Goal: Information Seeking & Learning: Learn about a topic

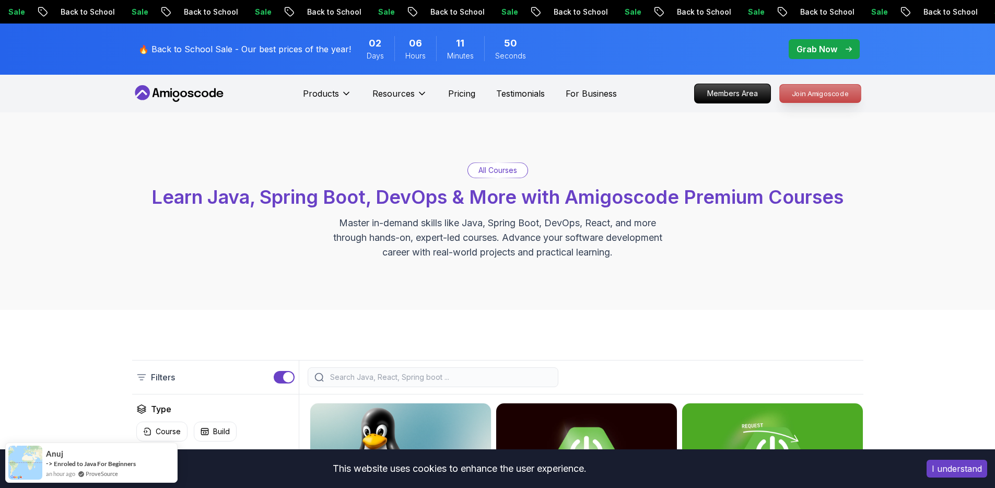
click at [819, 99] on p "Join Amigoscode" at bounding box center [820, 94] width 81 height 18
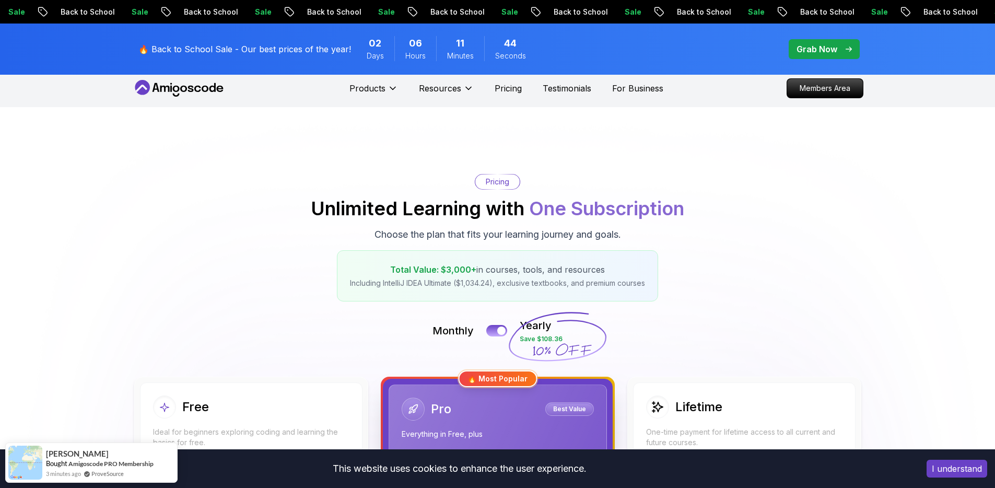
scroll to position [6, 0]
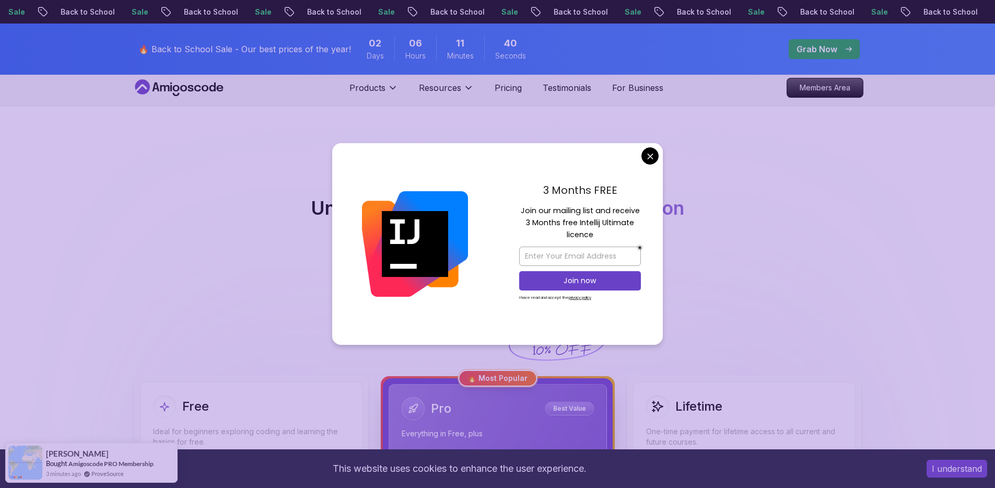
click at [944, 469] on button "I understand" at bounding box center [957, 469] width 61 height 18
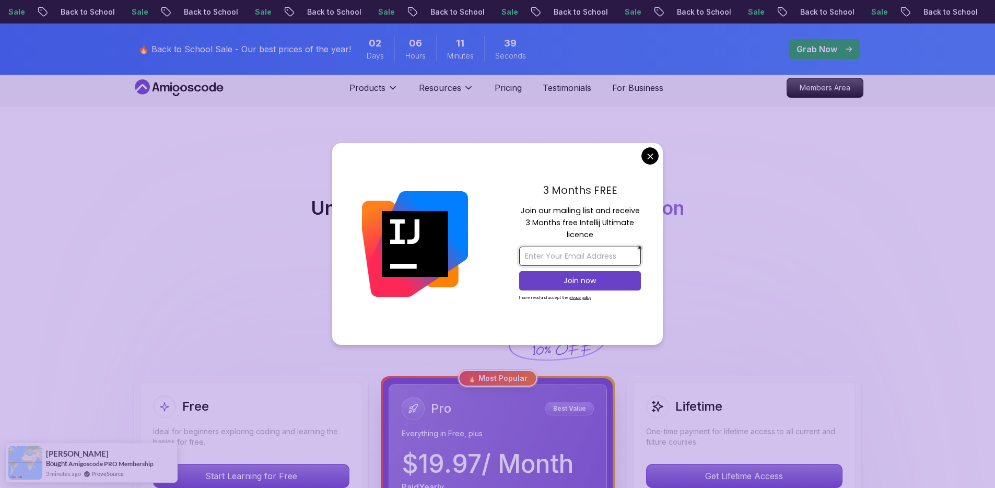
click at [585, 258] on input "email" at bounding box center [580, 256] width 122 height 19
type input "marc.brugmann@gmail.com"
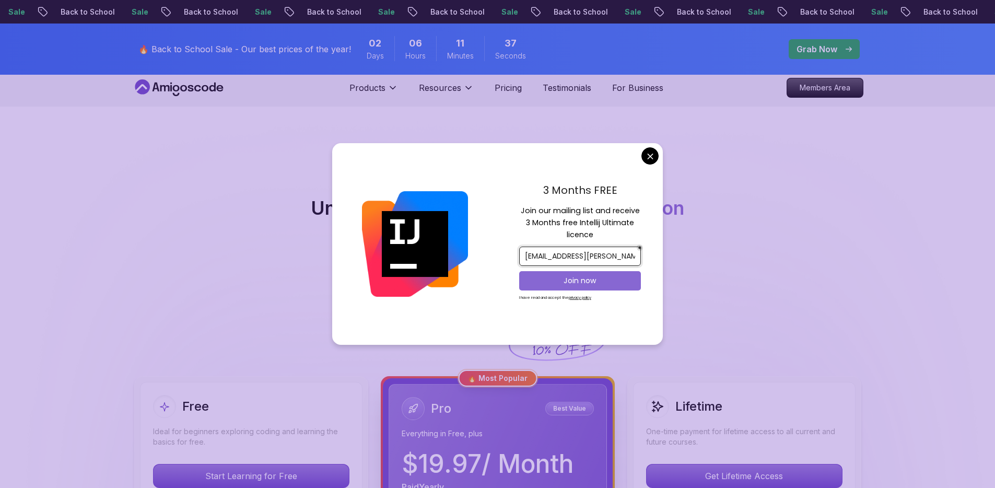
click at [596, 284] on p "Join now" at bounding box center [580, 280] width 99 height 10
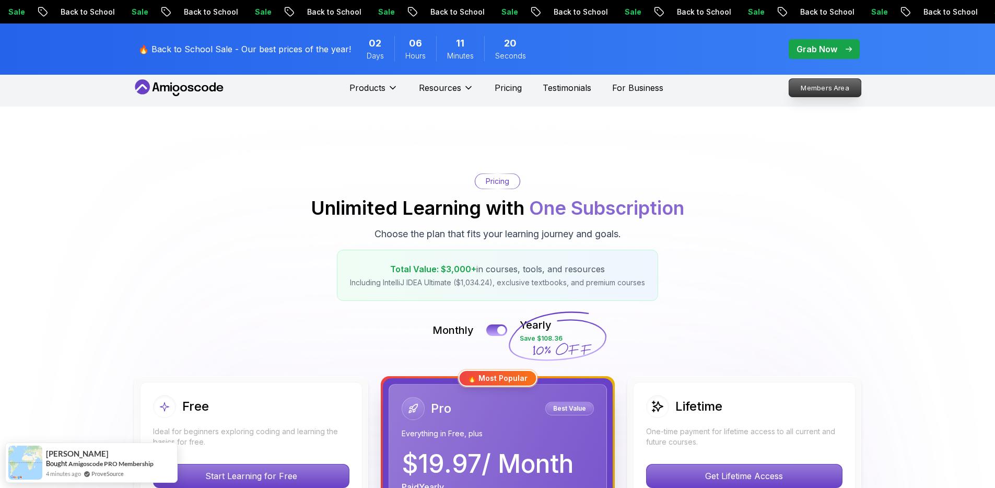
click at [813, 91] on p "Members Area" at bounding box center [825, 88] width 72 height 18
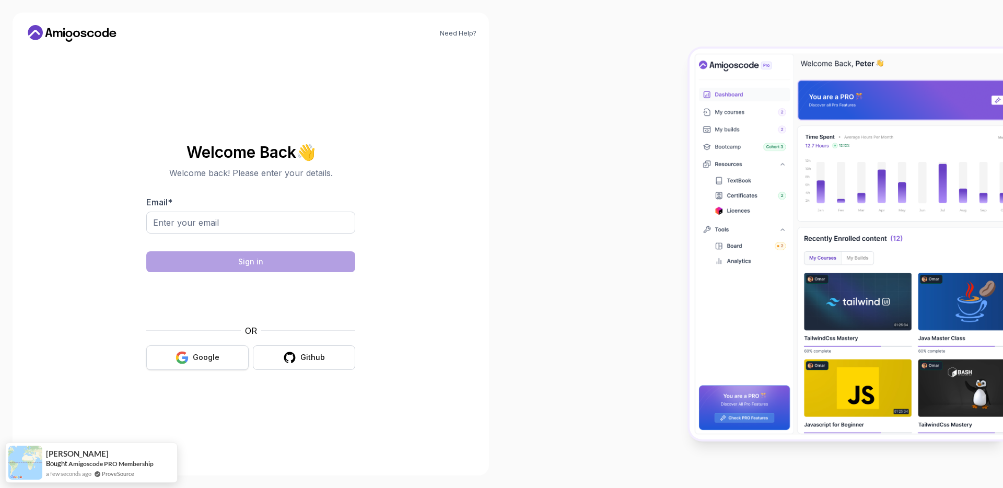
click at [224, 355] on button "Google" at bounding box center [197, 357] width 102 height 25
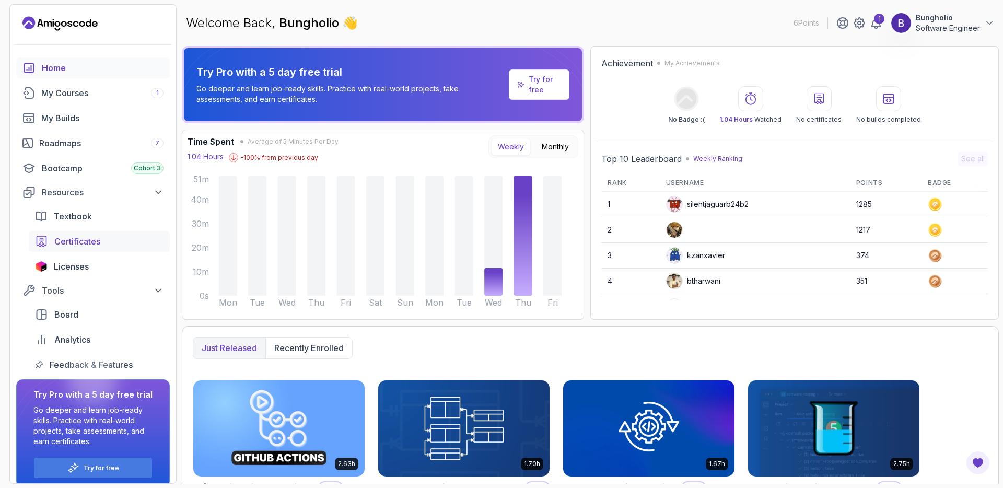
click at [78, 244] on span "Certificates" at bounding box center [77, 241] width 46 height 13
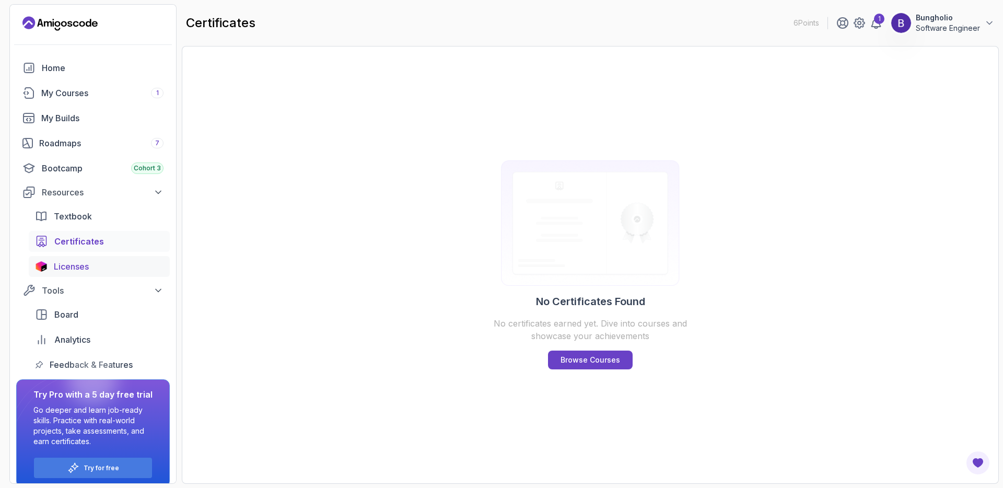
click at [72, 267] on span "Licenses" at bounding box center [71, 266] width 35 height 13
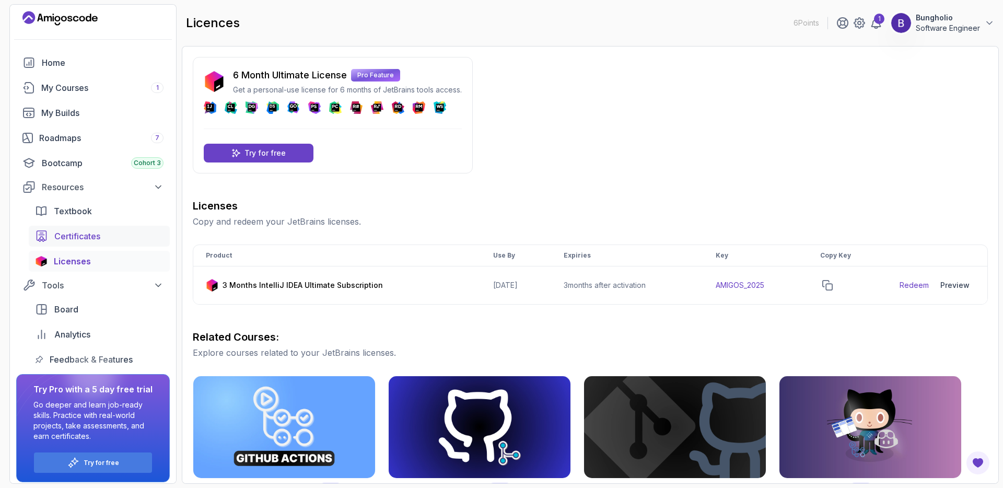
scroll to position [10, 0]
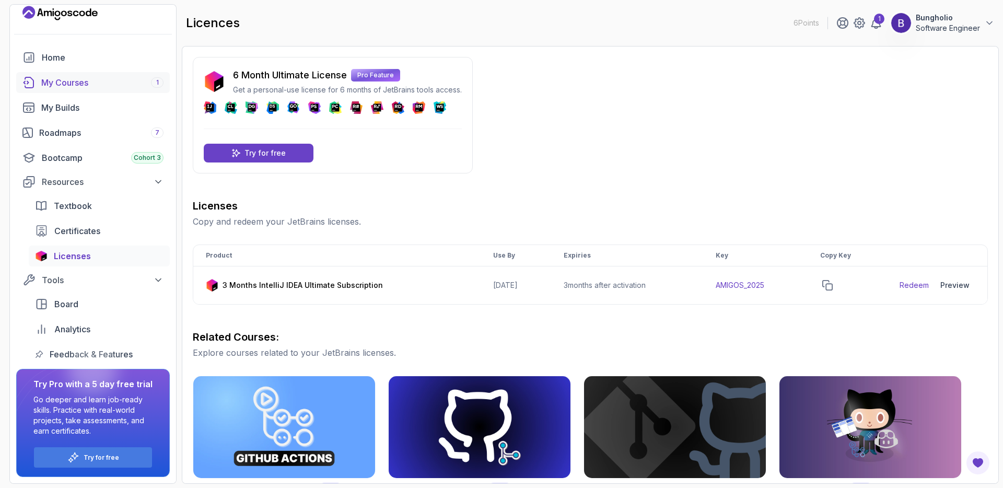
click at [60, 83] on div "My Courses 1" at bounding box center [102, 82] width 122 height 13
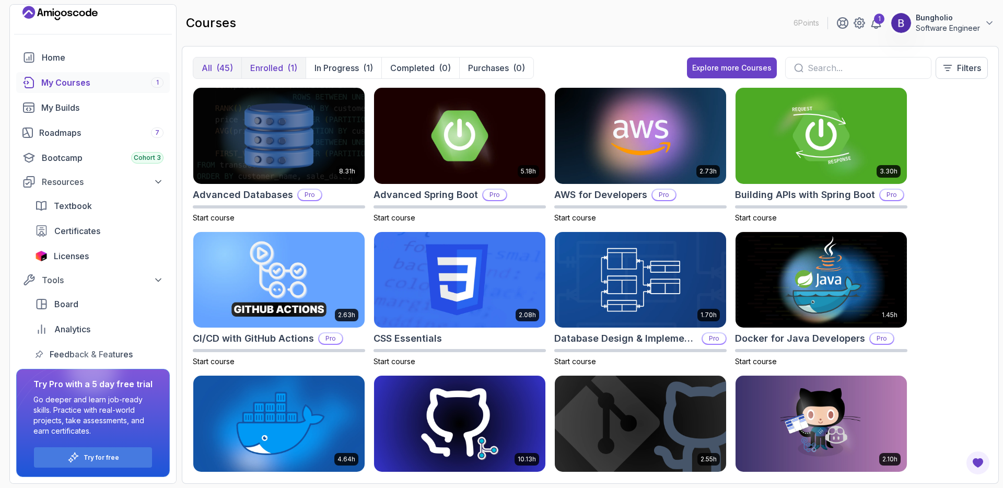
click at [284, 70] on button "Enrolled (1)" at bounding box center [273, 67] width 64 height 21
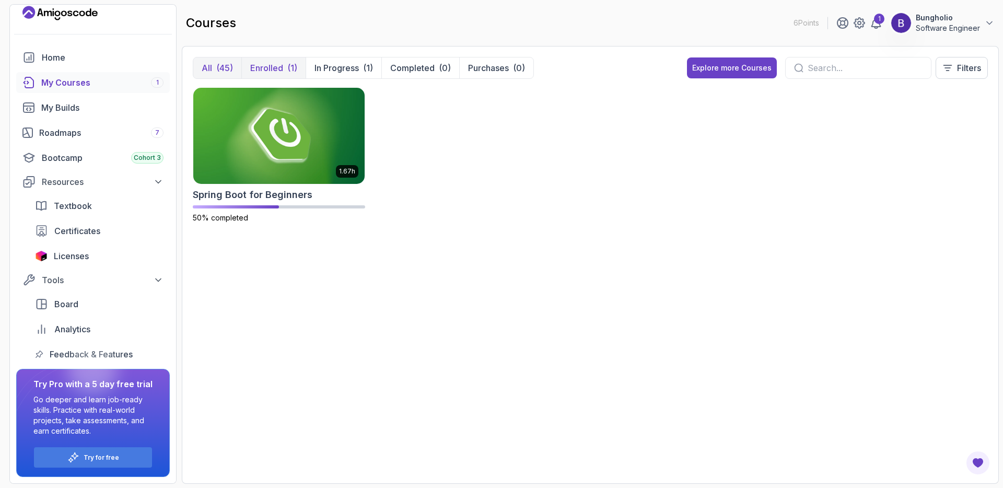
click at [219, 66] on div "(45)" at bounding box center [224, 68] width 17 height 13
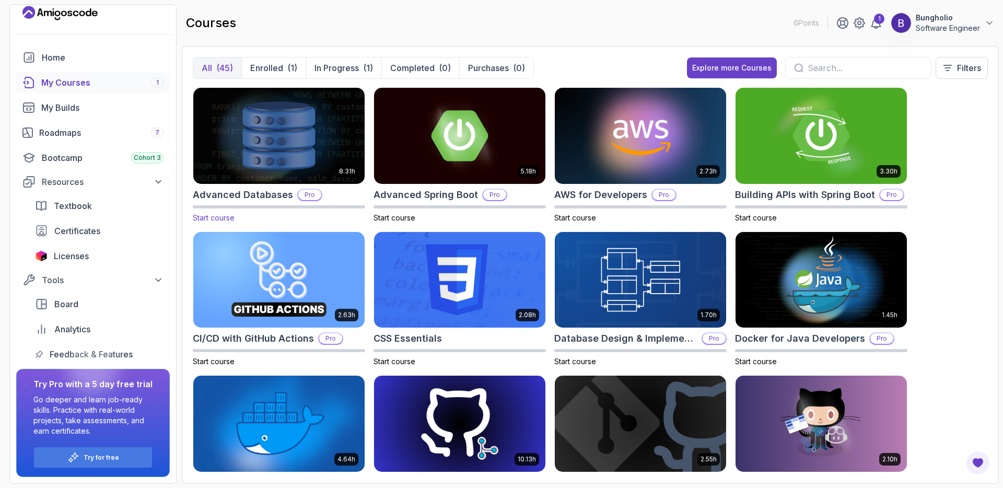
click at [309, 194] on p "Pro" at bounding box center [309, 195] width 23 height 10
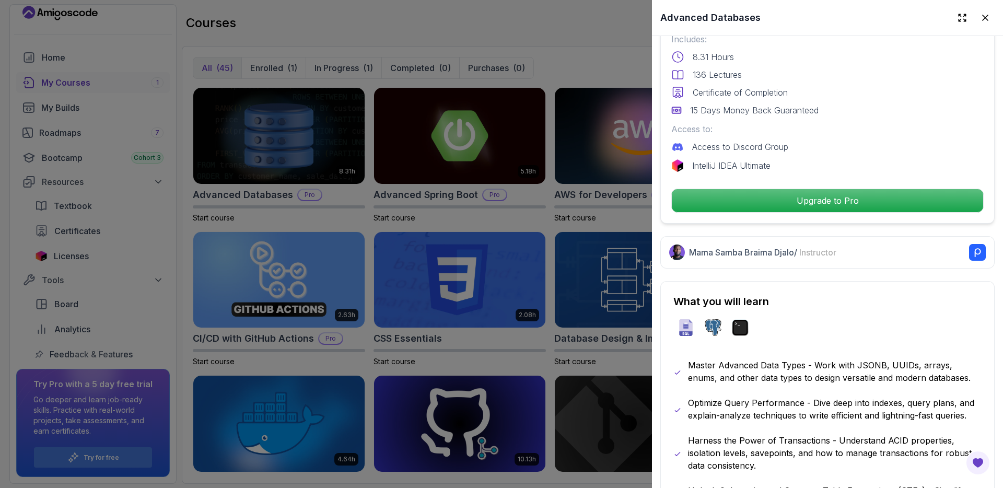
scroll to position [280, 0]
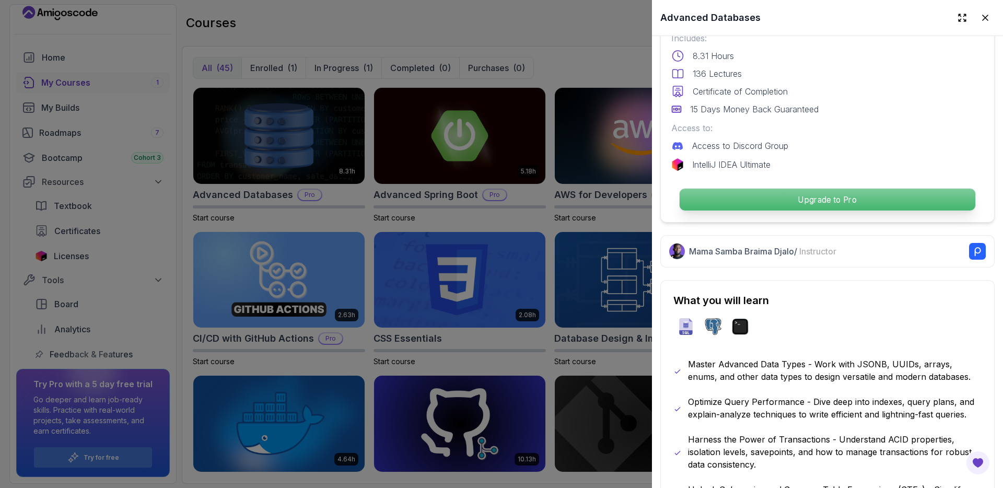
click at [769, 199] on p "Upgrade to Pro" at bounding box center [828, 200] width 296 height 22
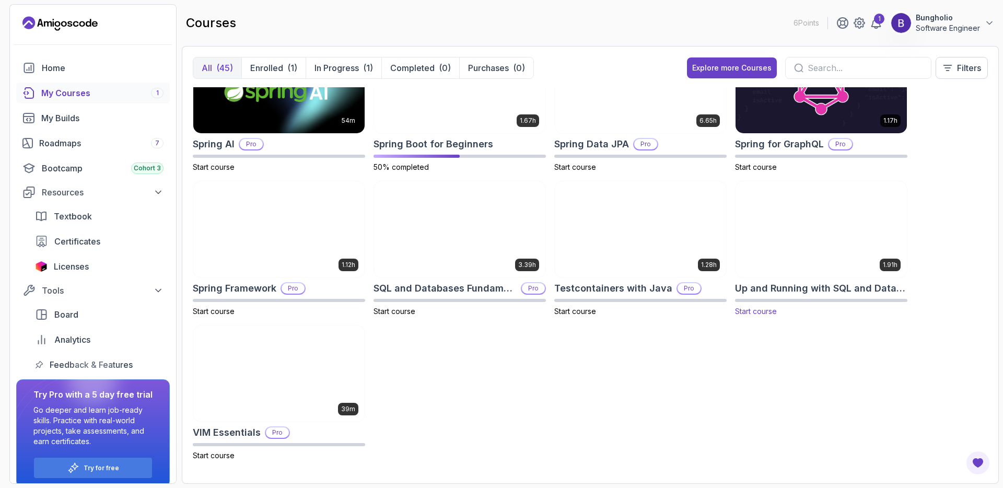
scroll to position [1347, 0]
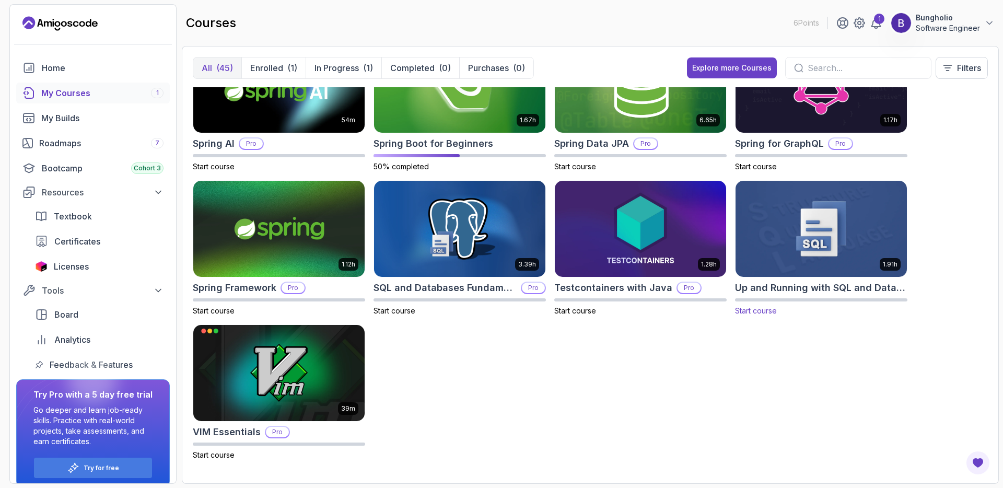
click at [828, 291] on h2 "Up and Running with SQL and Databases" at bounding box center [821, 288] width 172 height 15
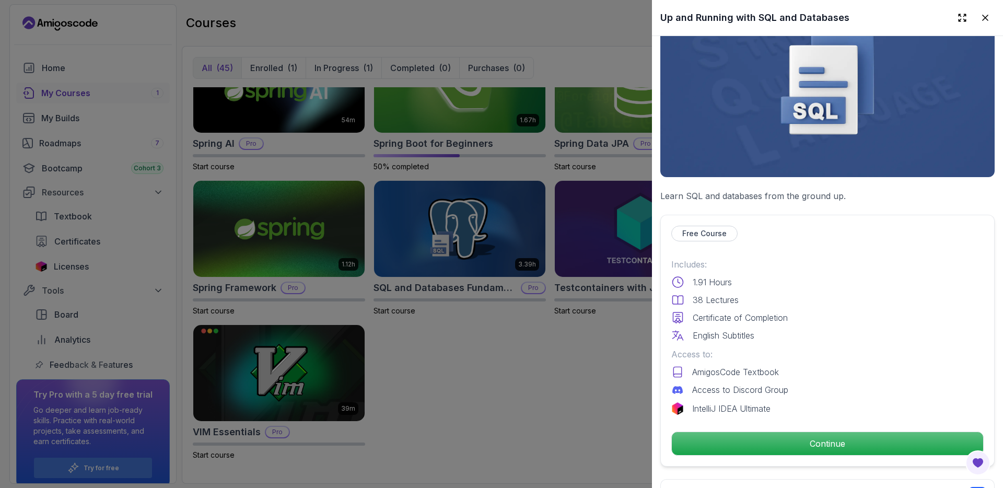
scroll to position [187, 0]
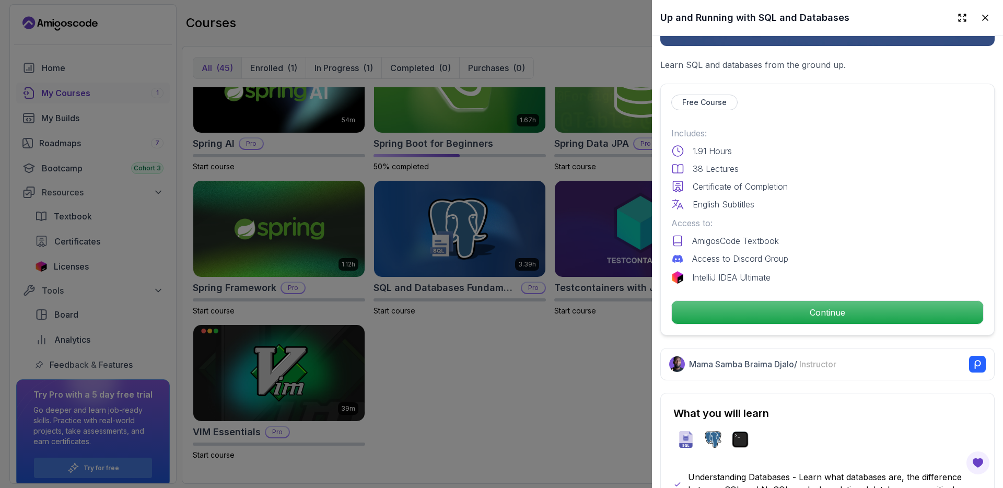
click at [564, 353] on div at bounding box center [501, 244] width 1003 height 488
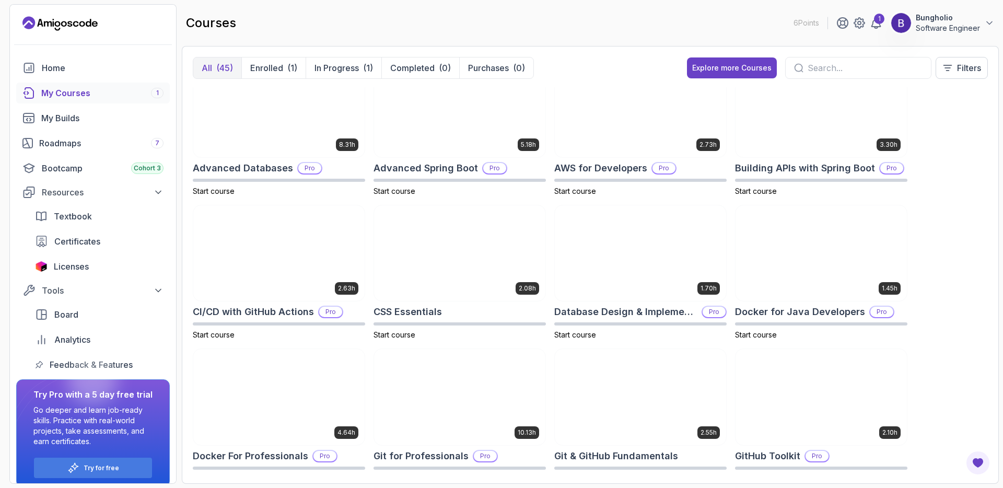
scroll to position [0, 0]
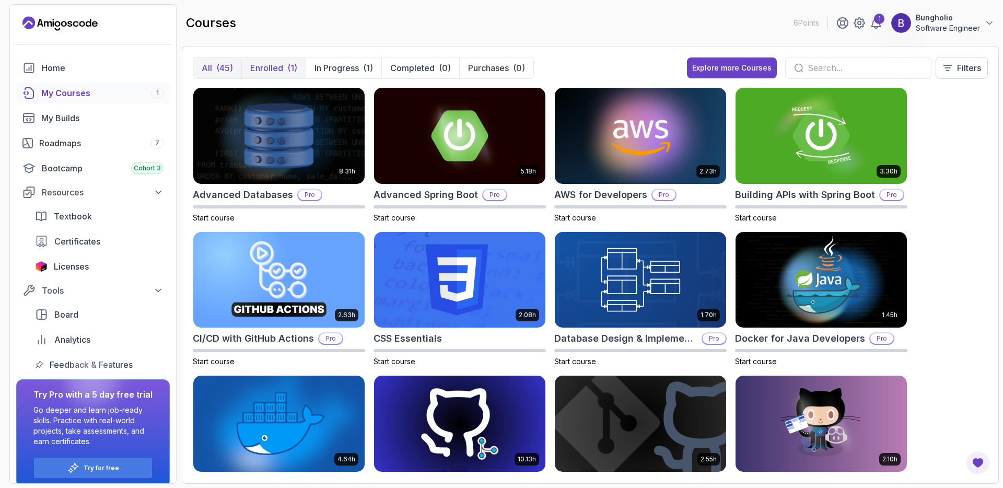
click at [267, 71] on p "Enrolled" at bounding box center [266, 68] width 33 height 13
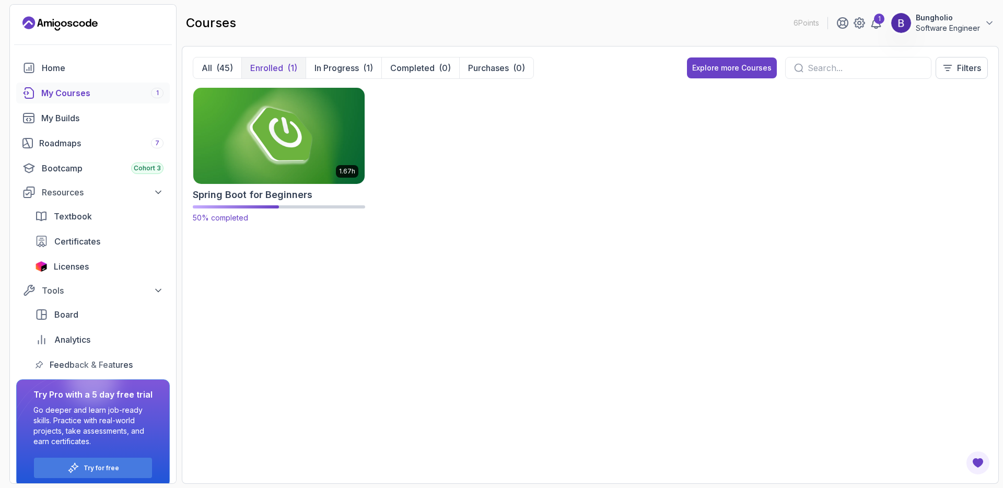
click at [284, 134] on img at bounding box center [279, 135] width 180 height 101
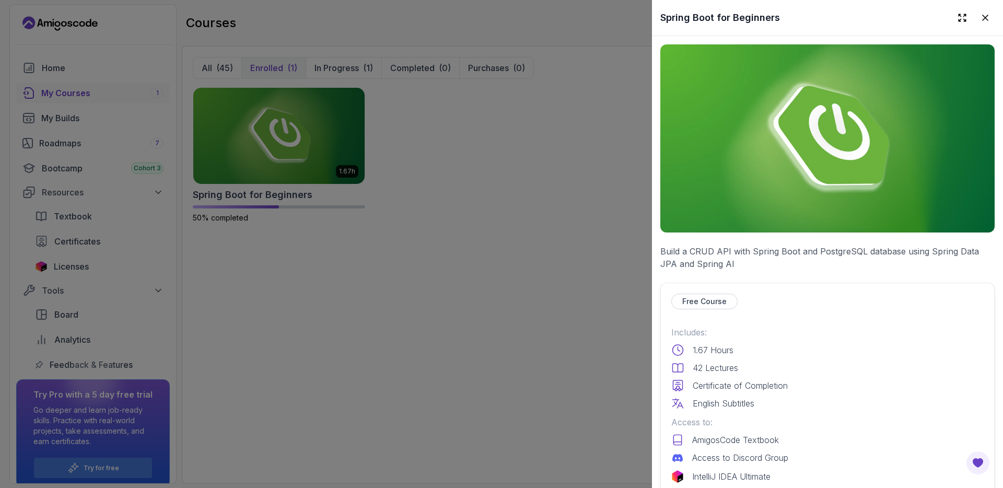
click at [340, 343] on div at bounding box center [501, 244] width 1003 height 488
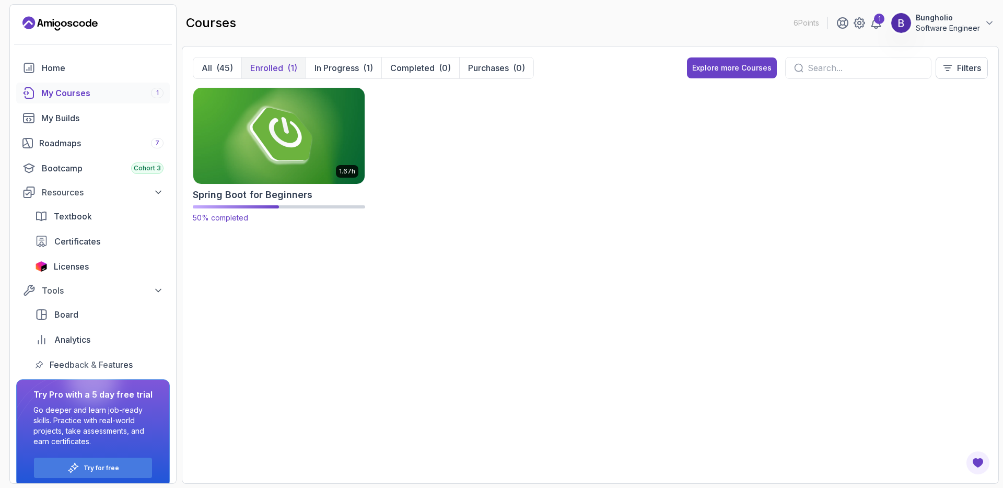
click at [280, 141] on img at bounding box center [279, 135] width 180 height 101
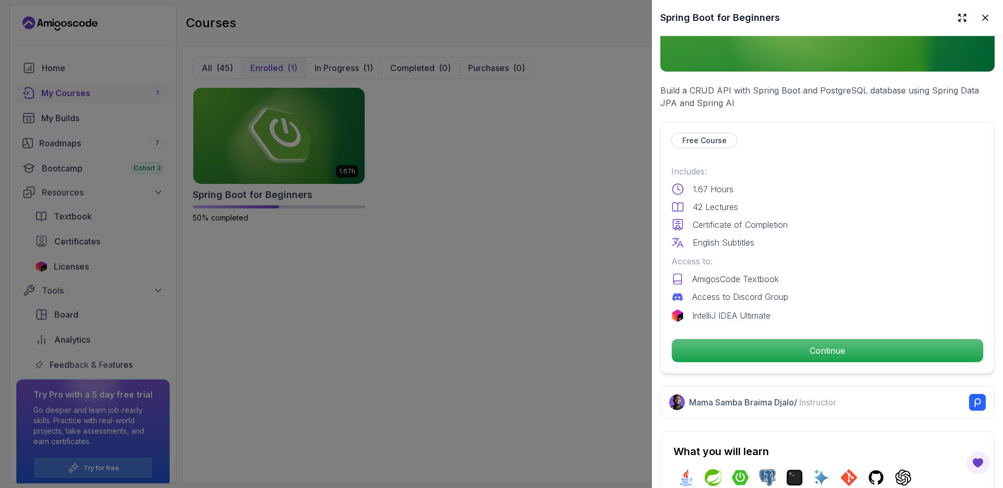
scroll to position [341, 0]
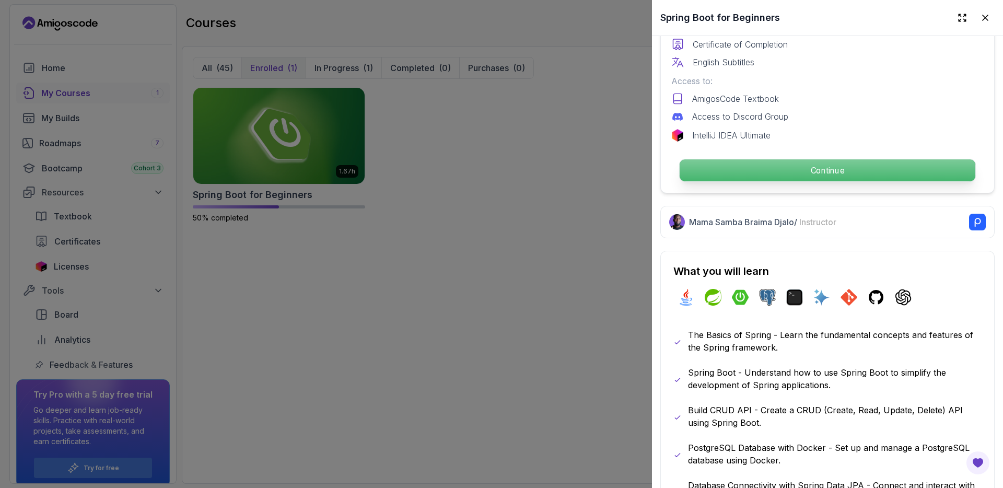
click at [823, 171] on p "Continue" at bounding box center [828, 170] width 296 height 22
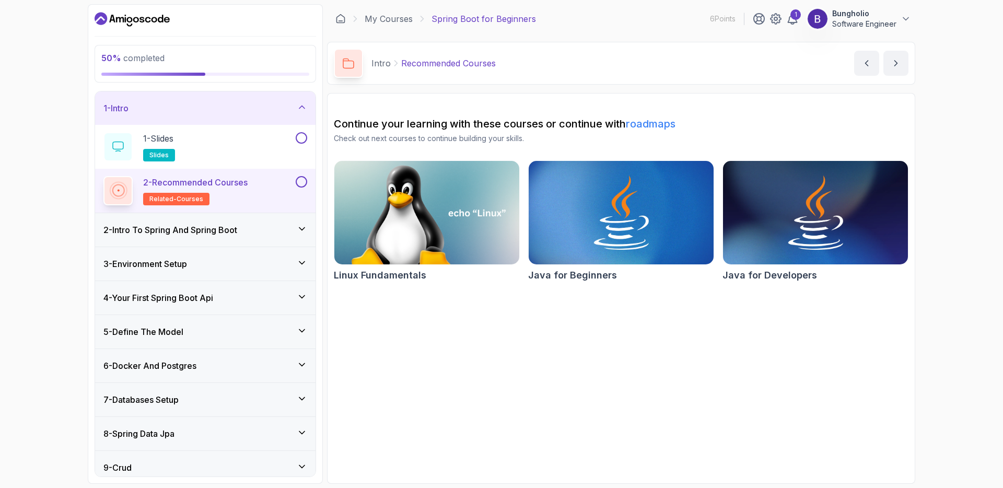
click at [302, 262] on icon at bounding box center [302, 263] width 10 height 10
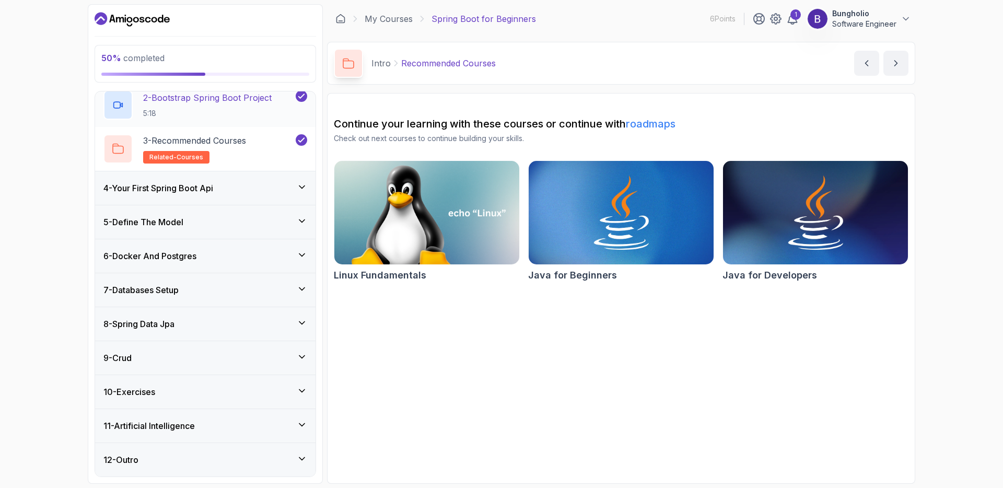
click at [303, 254] on icon at bounding box center [302, 255] width 10 height 10
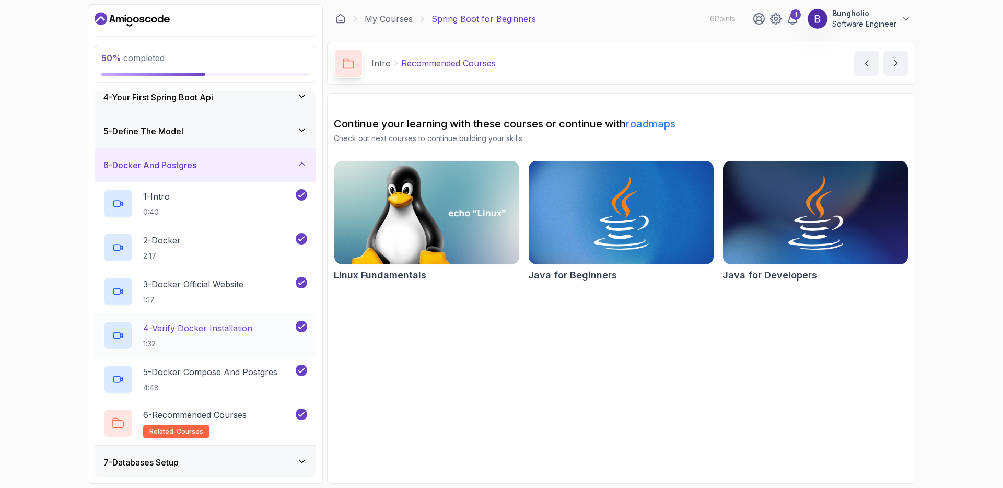
scroll to position [222, 0]
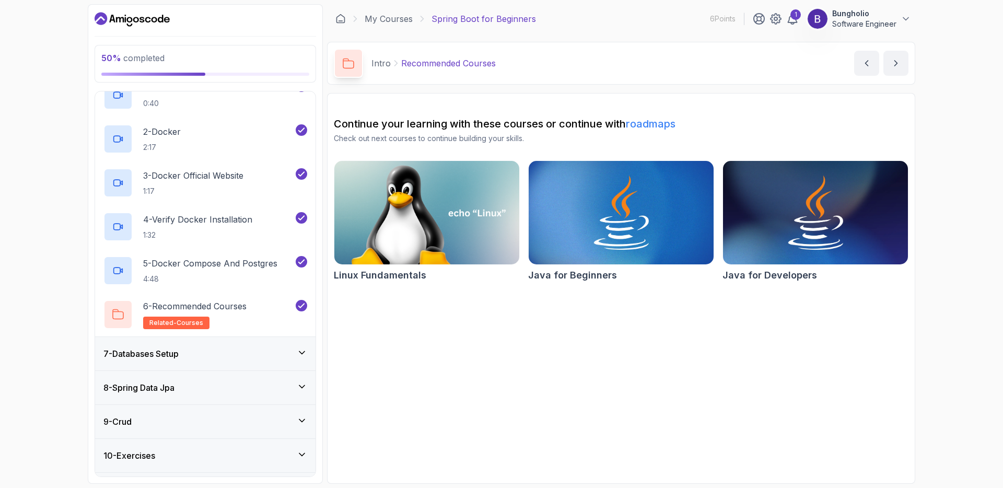
click at [303, 349] on icon at bounding box center [302, 353] width 10 height 10
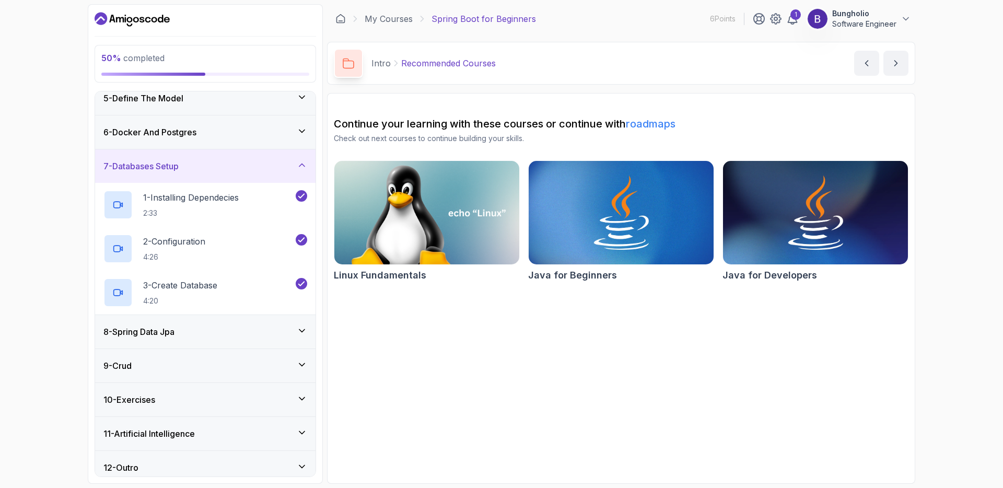
scroll to position [154, 0]
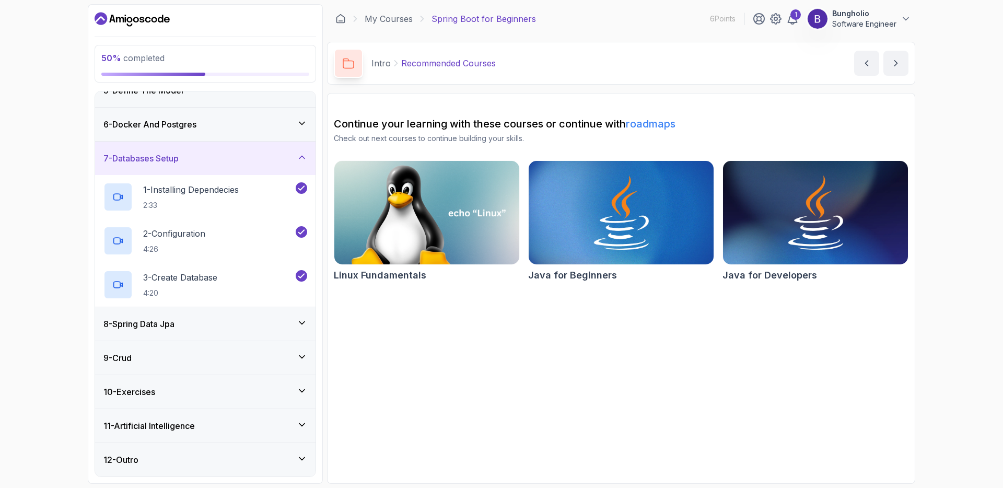
click at [312, 316] on div "8 - Spring Data Jpa" at bounding box center [205, 323] width 221 height 33
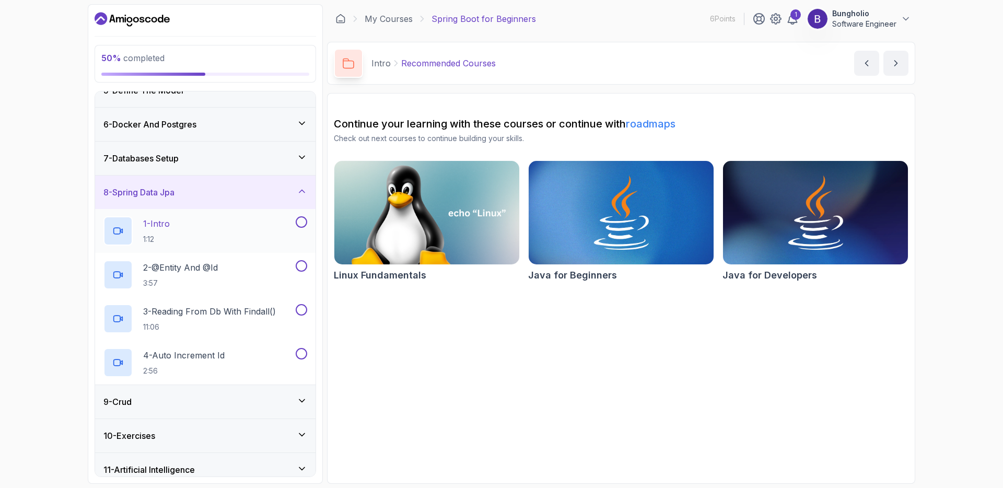
click at [161, 227] on p "1 - Intro" at bounding box center [156, 223] width 27 height 13
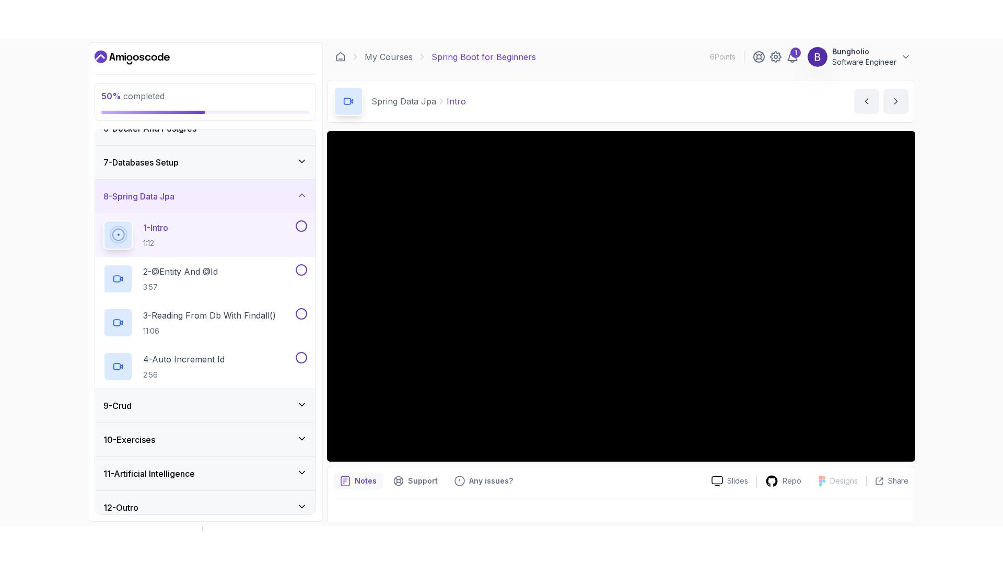
scroll to position [198, 0]
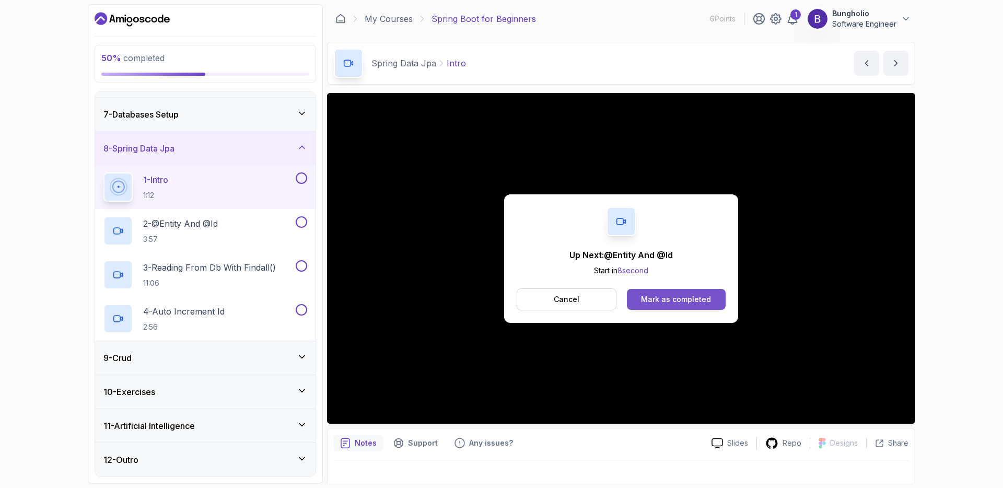
click at [657, 303] on div "Mark as completed" at bounding box center [676, 299] width 70 height 10
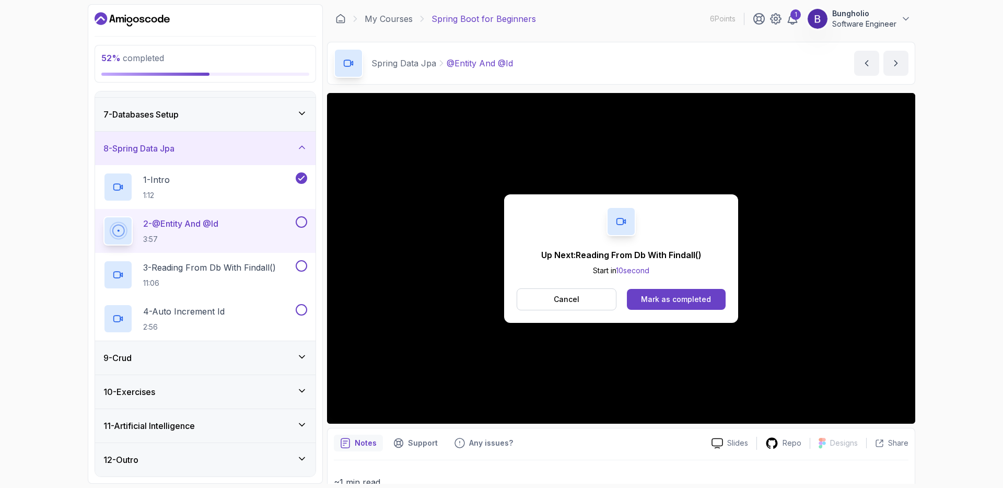
click at [545, 288] on button "Cancel" at bounding box center [567, 299] width 100 height 22
click at [698, 295] on div "Mark as completed" at bounding box center [676, 299] width 70 height 10
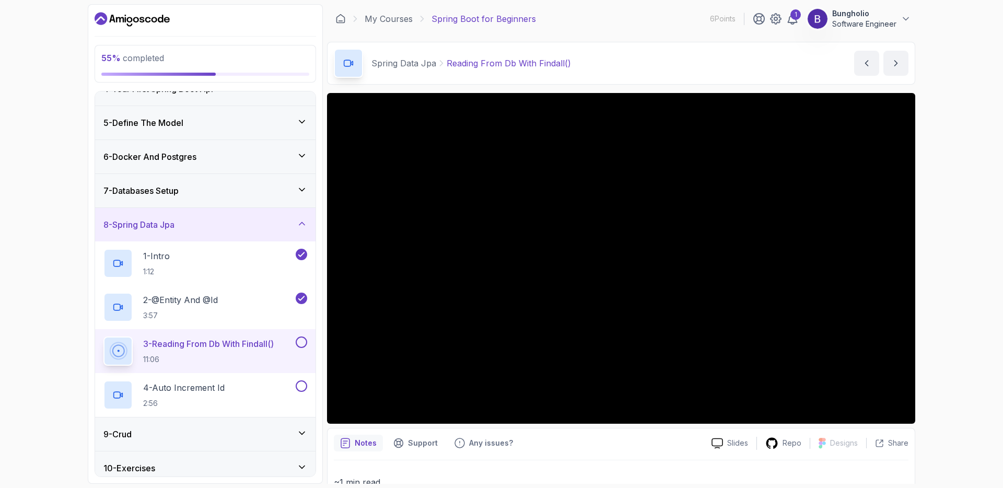
scroll to position [198, 0]
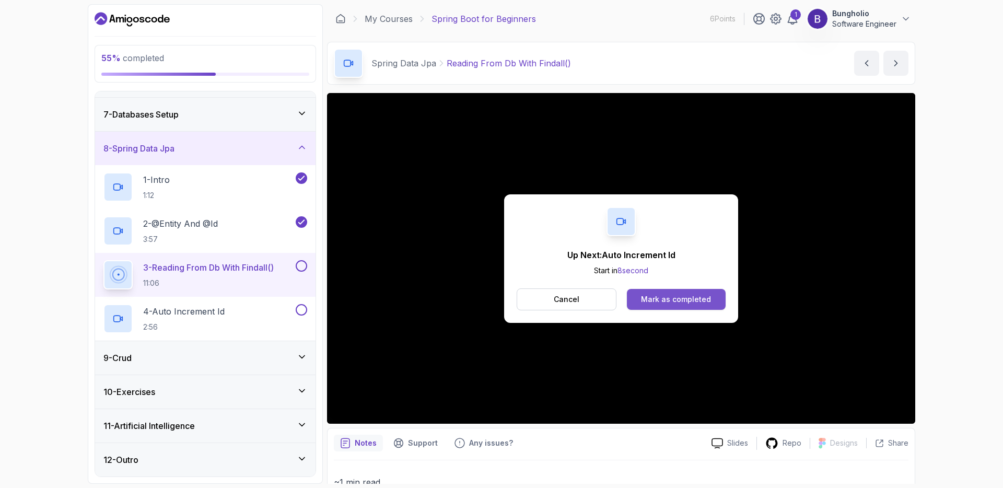
click at [678, 291] on button "Mark as completed" at bounding box center [676, 299] width 99 height 21
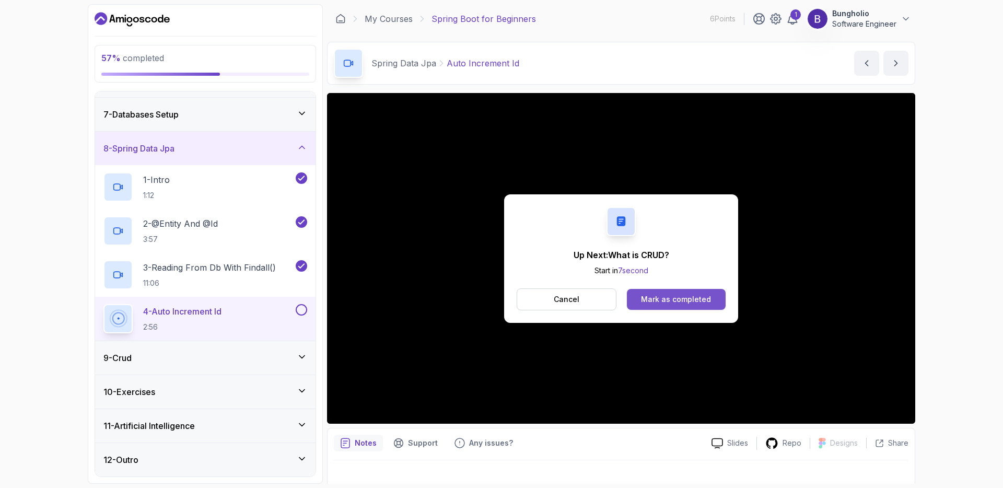
click at [663, 302] on div "Mark as completed" at bounding box center [676, 299] width 70 height 10
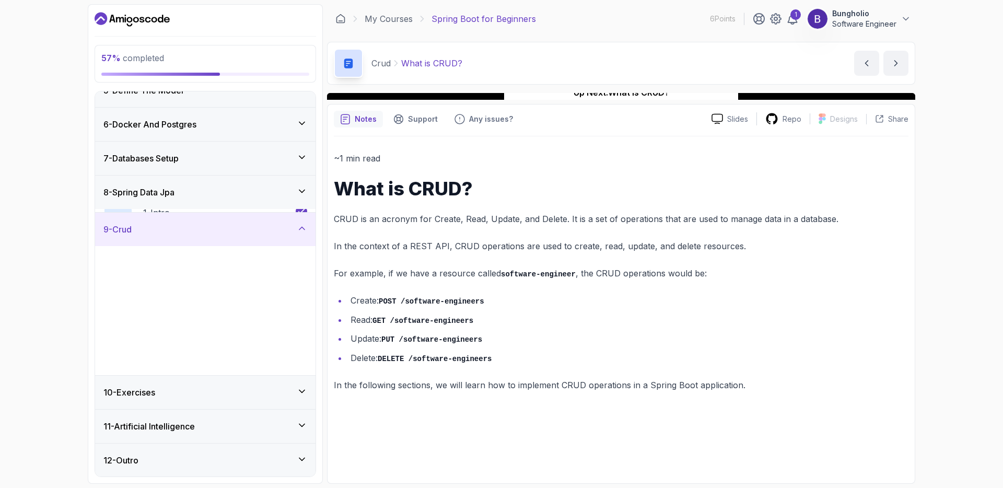
scroll to position [154, 0]
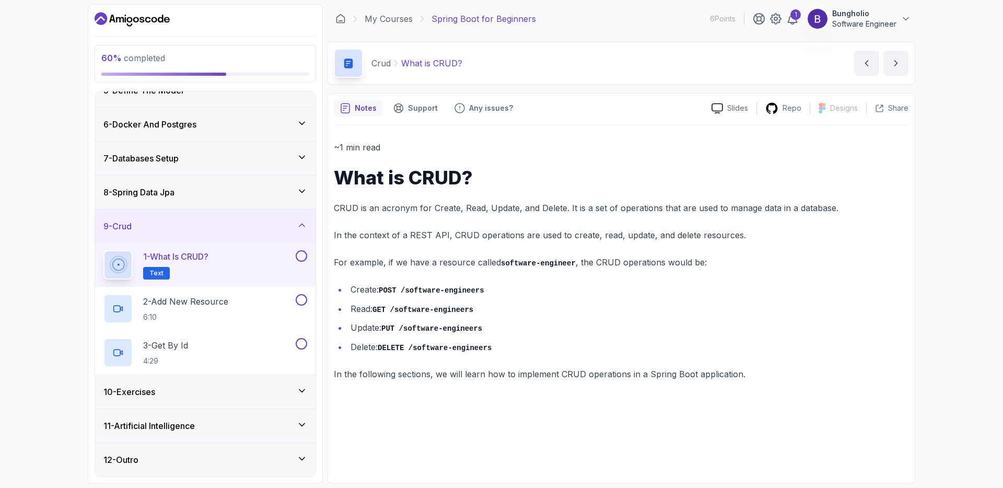
click at [162, 257] on p "1 - What is CRUD?" at bounding box center [175, 256] width 65 height 13
click at [216, 263] on div "1 - What is CRUD? Text" at bounding box center [198, 264] width 190 height 29
click at [302, 256] on button at bounding box center [301, 255] width 11 height 11
click at [158, 306] on p "2 - Add New Resource" at bounding box center [185, 301] width 85 height 13
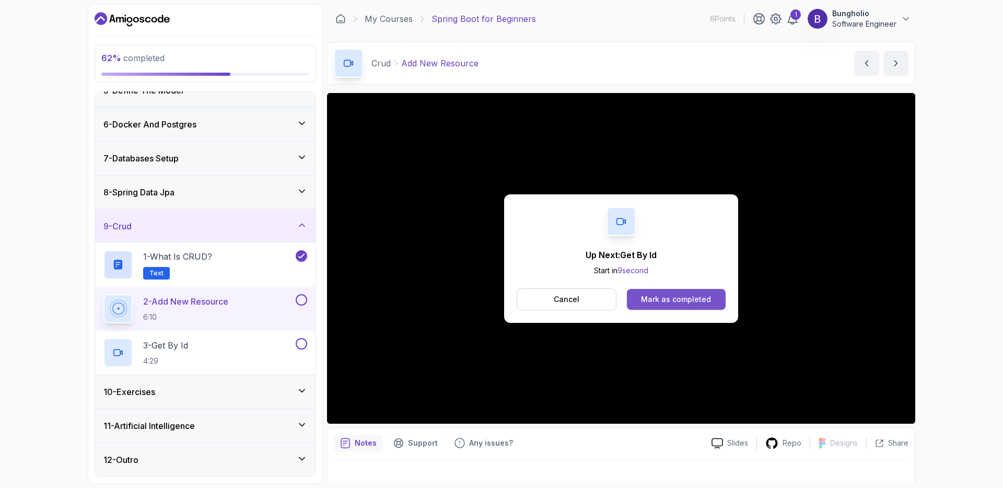
click at [674, 296] on div "Mark as completed" at bounding box center [676, 299] width 70 height 10
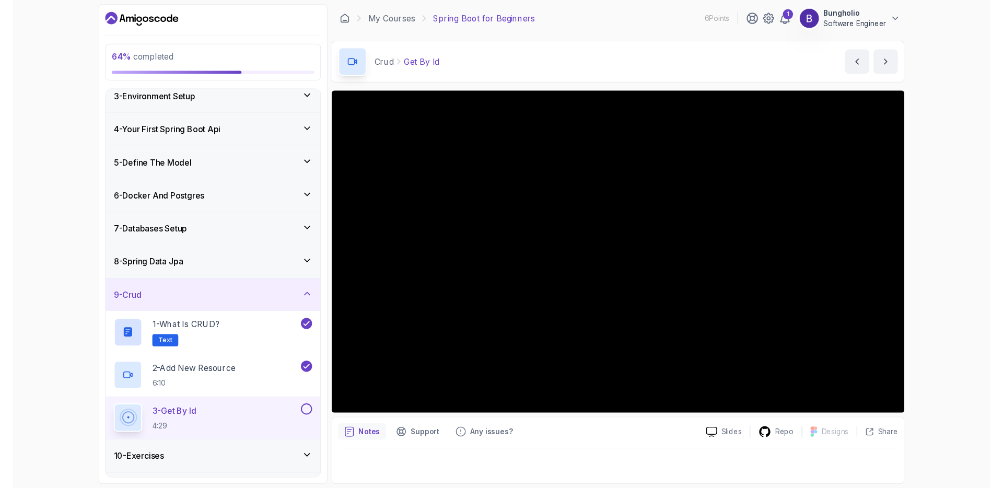
scroll to position [154, 0]
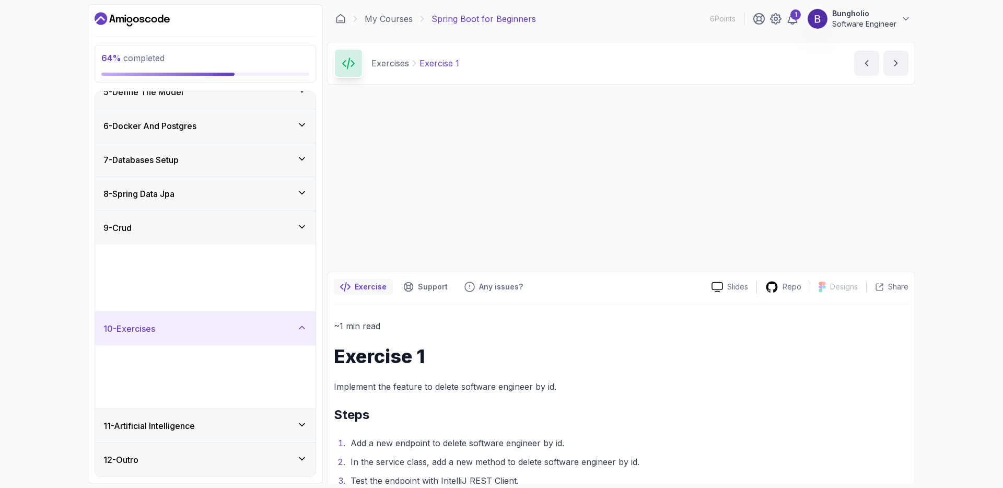
scroll to position [154, 0]
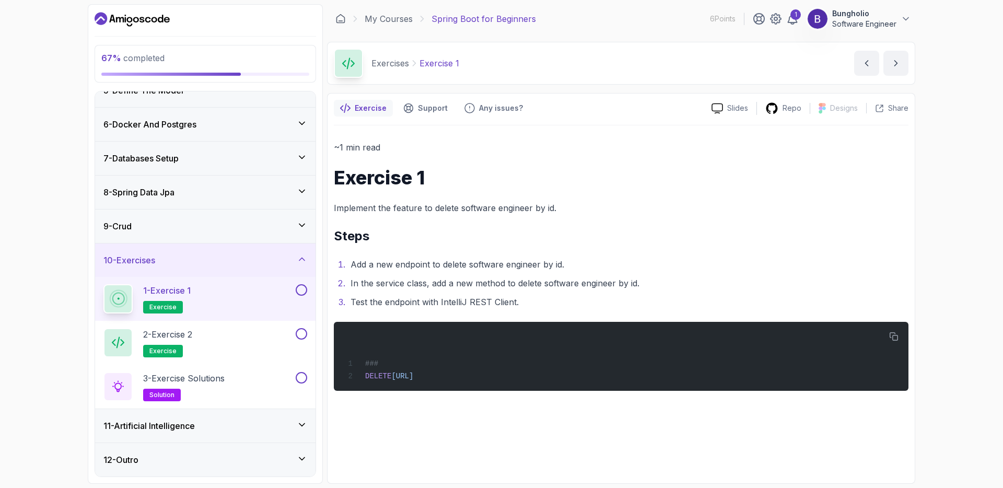
click at [175, 259] on div "10 - Exercises" at bounding box center [205, 260] width 204 height 13
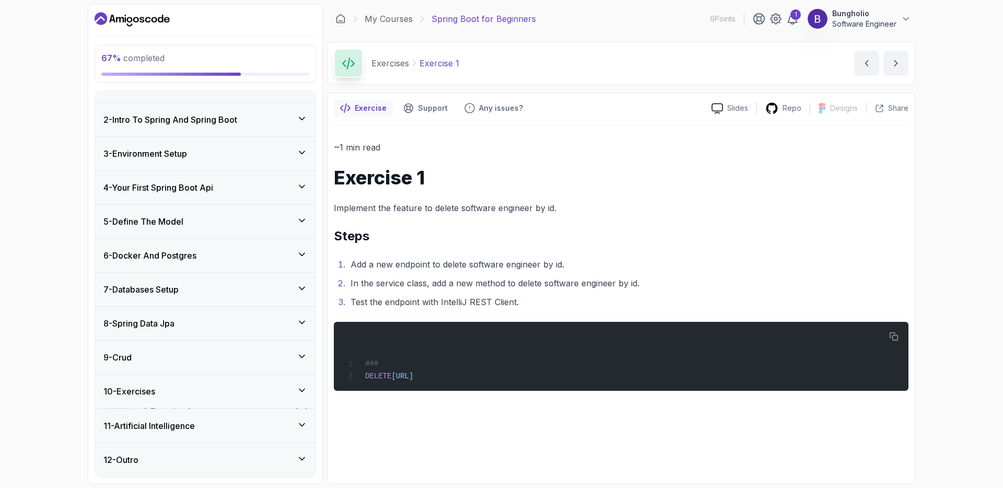
scroll to position [22, 0]
click at [157, 355] on div "9 - Crud" at bounding box center [205, 358] width 204 height 13
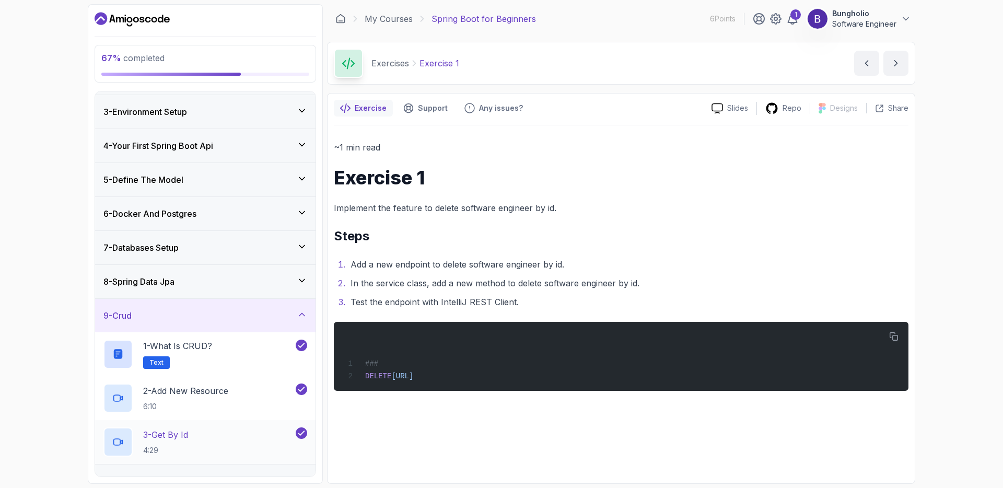
scroll to position [154, 0]
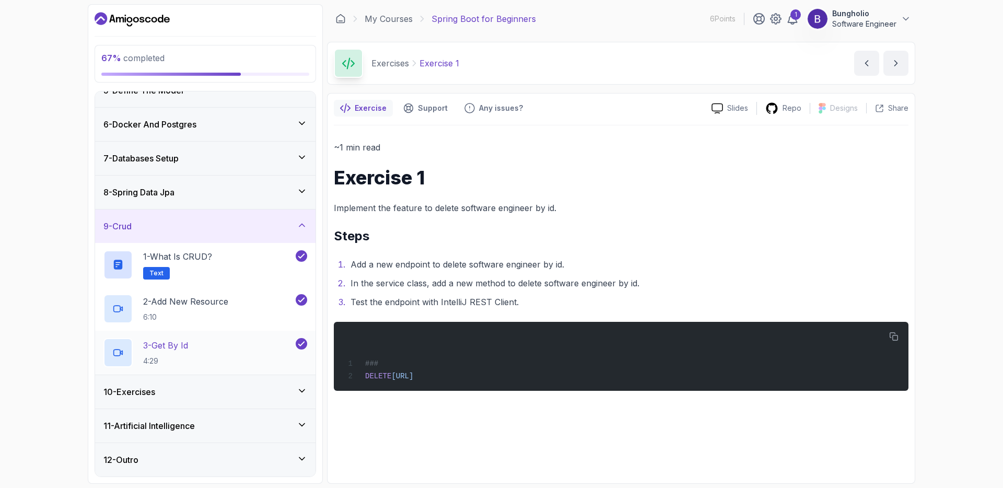
click at [187, 345] on p "3 - Get By Id" at bounding box center [165, 345] width 45 height 13
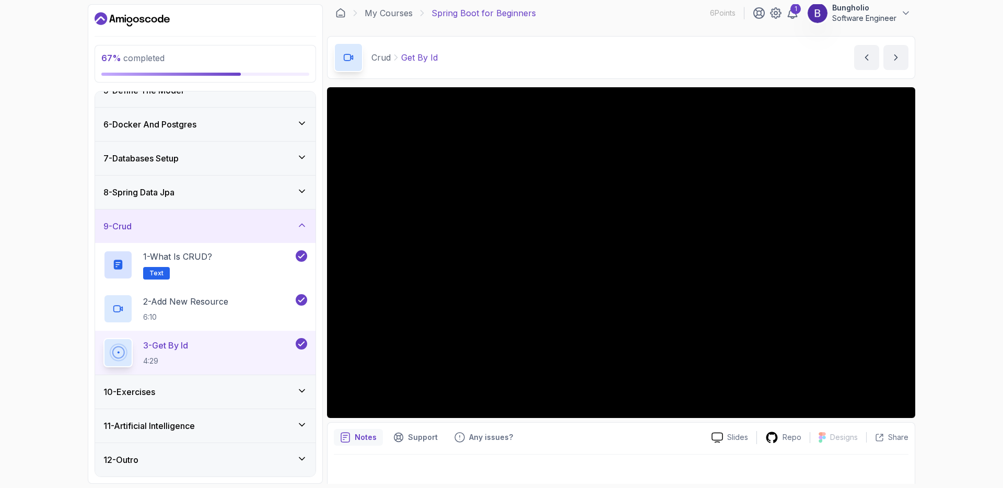
scroll to position [13, 0]
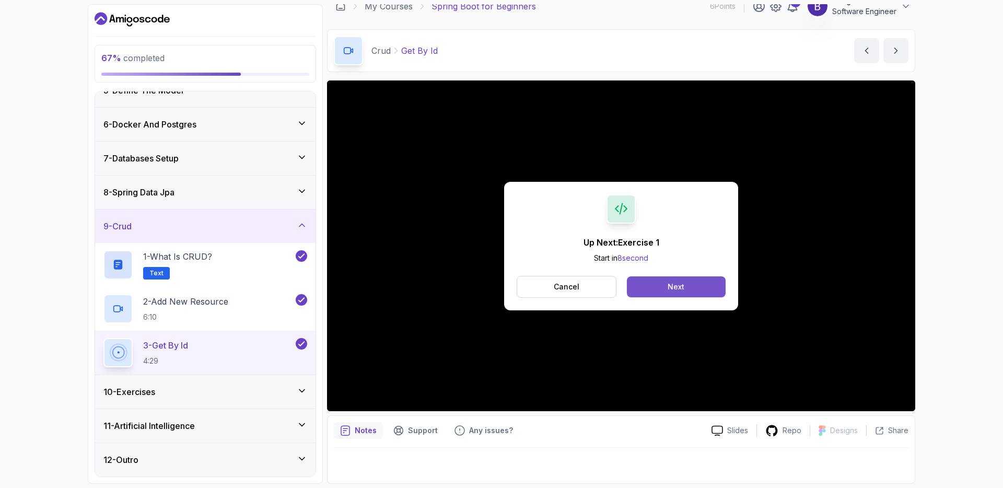
click at [668, 293] on button "Next" at bounding box center [676, 286] width 99 height 21
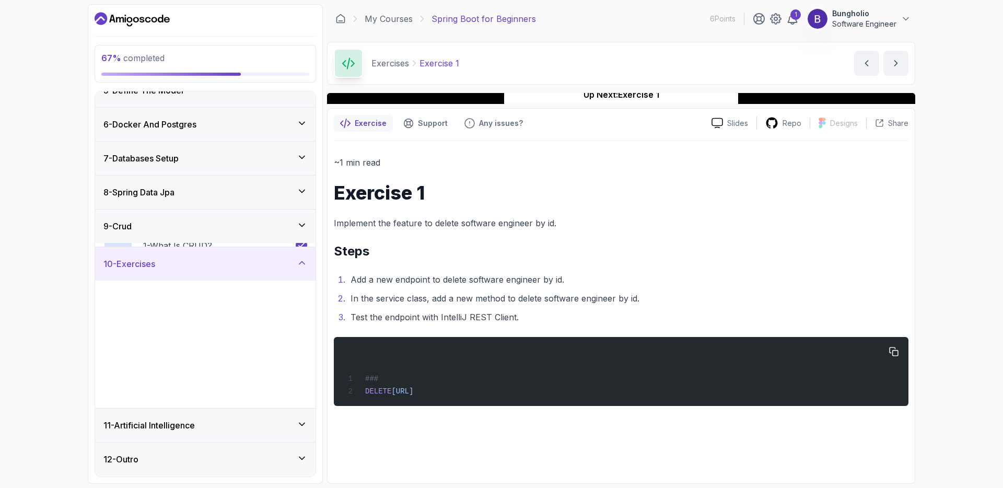
scroll to position [154, 0]
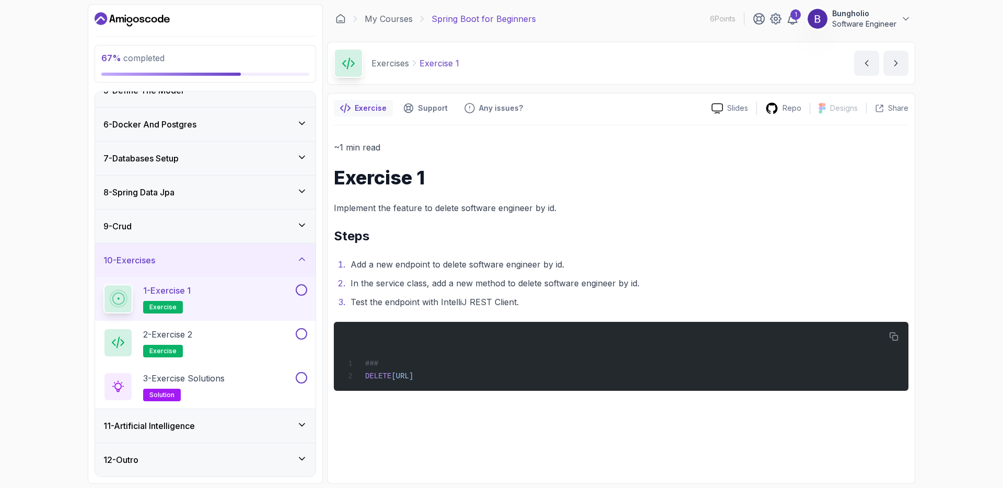
click at [408, 237] on h2 "Steps" at bounding box center [621, 236] width 575 height 17
click at [448, 209] on p "Implement the feature to delete software engineer by id." at bounding box center [621, 208] width 575 height 15
drag, startPoint x: 351, startPoint y: 262, endPoint x: 443, endPoint y: 270, distance: 91.8
click at [443, 270] on li "Add a new endpoint to delete software engineer by id." at bounding box center [628, 264] width 561 height 15
click at [258, 294] on div "1 - Exercise 1 exercise" at bounding box center [198, 298] width 190 height 29
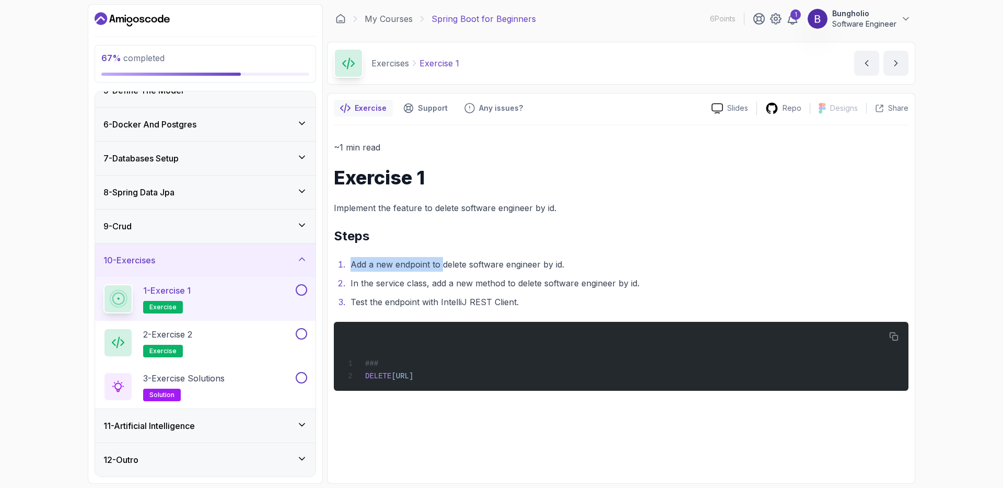
click at [302, 288] on button at bounding box center [301, 289] width 11 height 11
click at [249, 333] on div "2 - Exercise 2 exercise" at bounding box center [198, 342] width 190 height 29
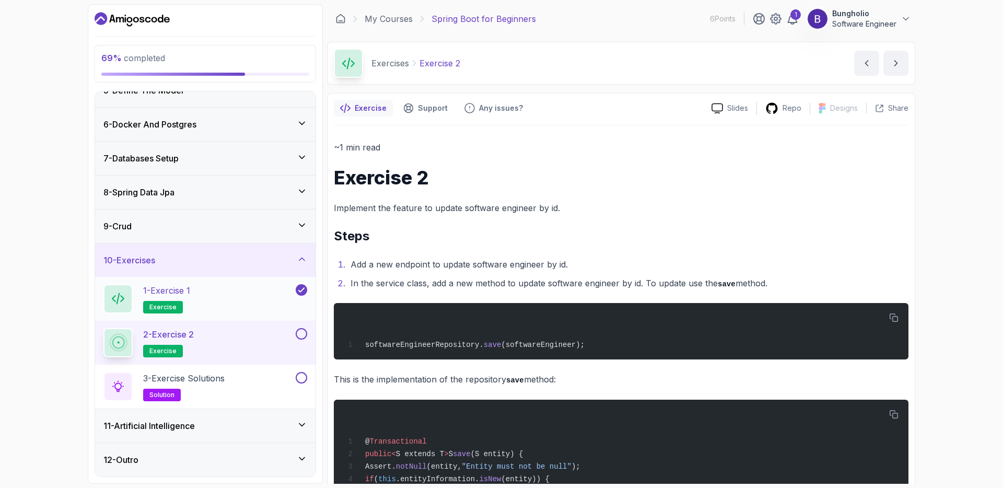
click at [221, 310] on div "1 - Exercise 1 exercise" at bounding box center [198, 298] width 190 height 29
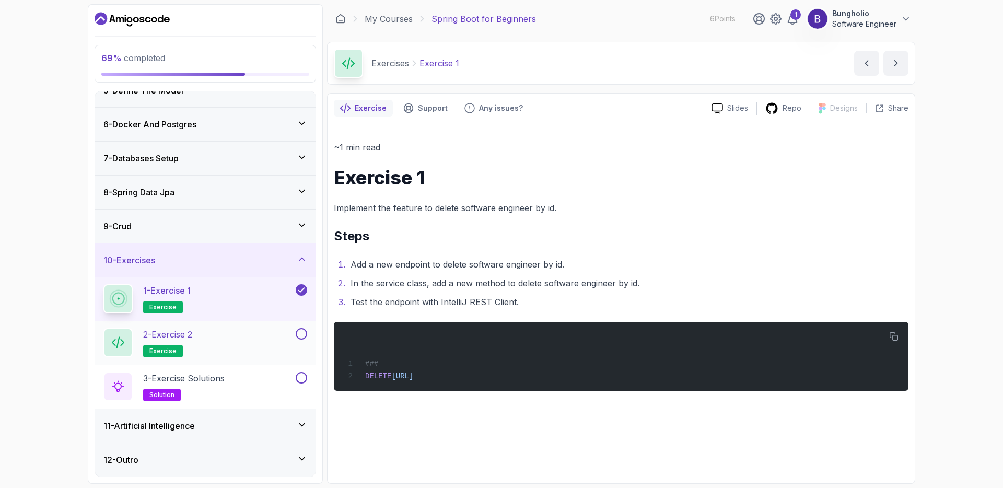
click at [192, 334] on p "2 - Exercise 2" at bounding box center [167, 334] width 49 height 13
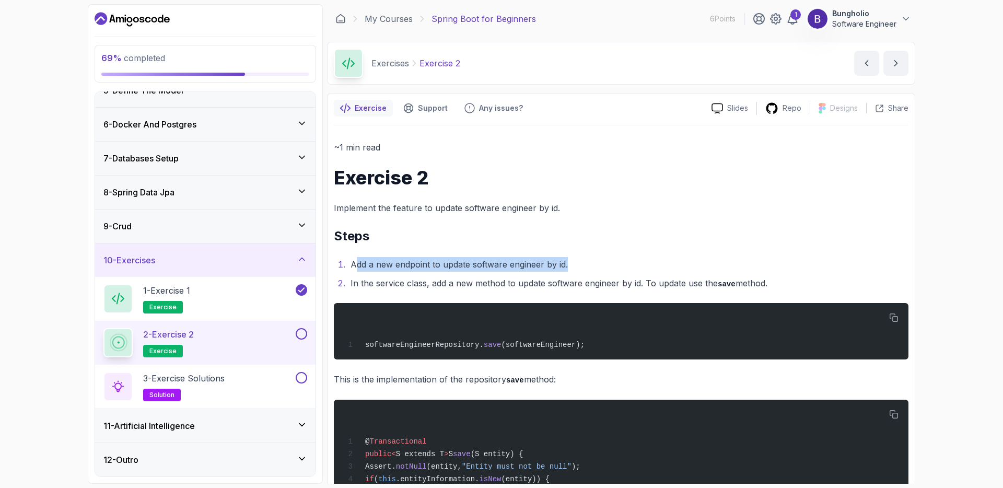
drag, startPoint x: 357, startPoint y: 263, endPoint x: 592, endPoint y: 262, distance: 234.6
click at [592, 262] on li "Add a new endpoint to update software engineer by id." at bounding box center [628, 264] width 561 height 15
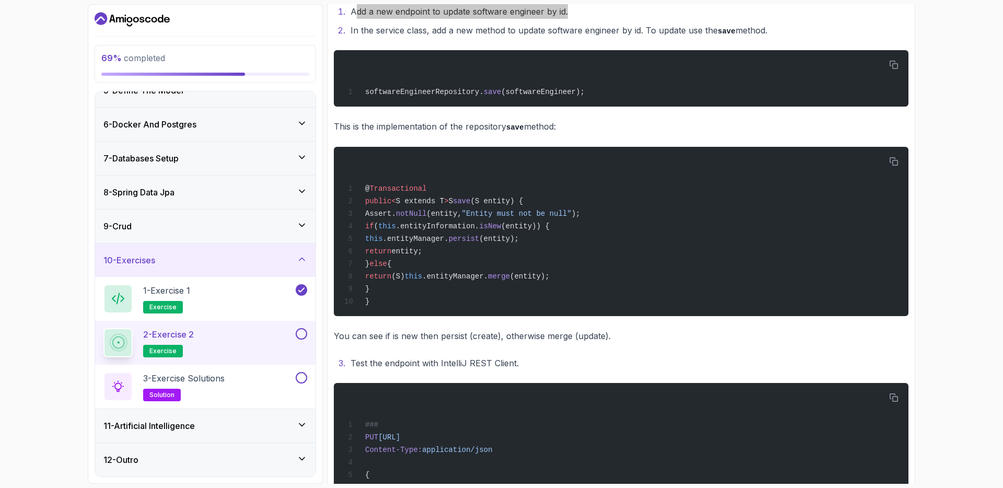
scroll to position [317, 0]
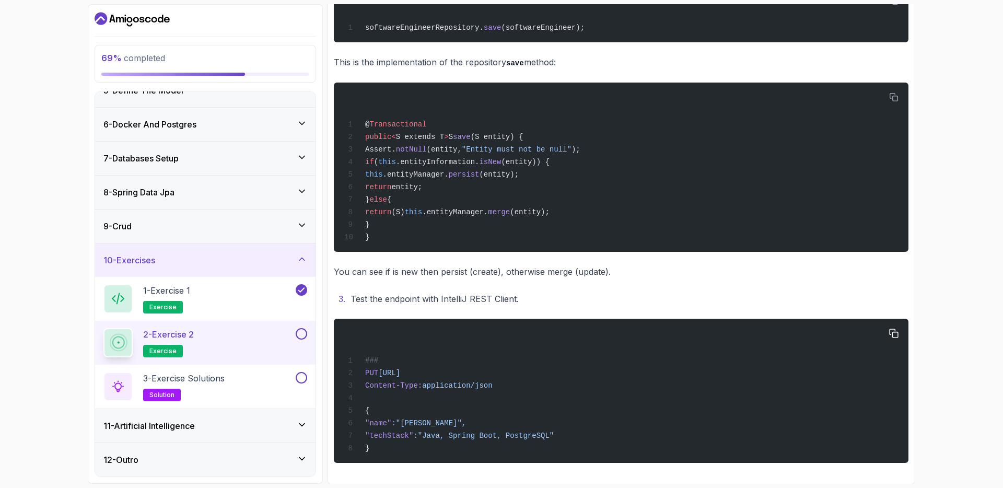
drag, startPoint x: 367, startPoint y: 372, endPoint x: 578, endPoint y: 373, distance: 210.6
click at [400, 373] on span "PUT http://localhost:8080/api/v1/software-engineers/1" at bounding box center [372, 373] width 56 height 8
click at [168, 393] on span "solution" at bounding box center [161, 395] width 25 height 8
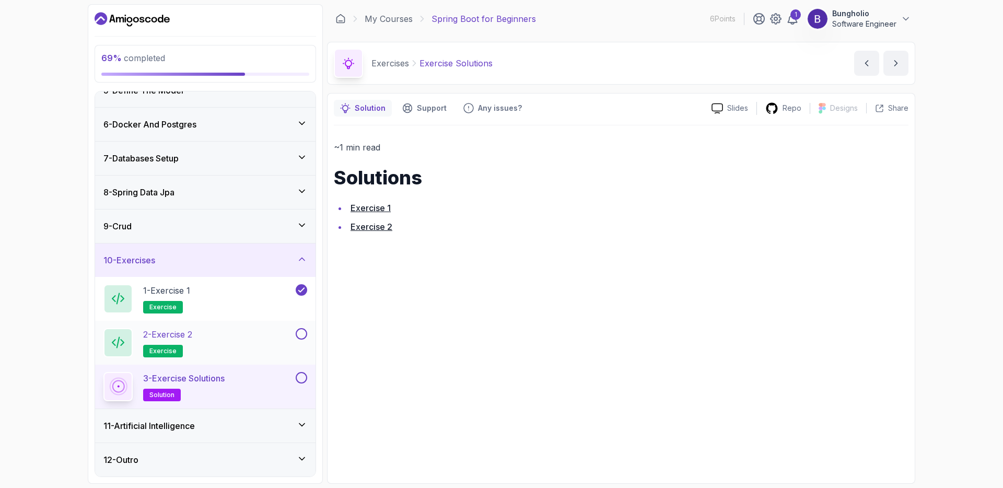
click at [304, 334] on button at bounding box center [301, 333] width 11 height 11
click at [158, 392] on span "solution" at bounding box center [161, 395] width 25 height 8
click at [301, 379] on button at bounding box center [301, 377] width 11 height 11
click at [369, 210] on link "Exercise 1" at bounding box center [371, 208] width 40 height 10
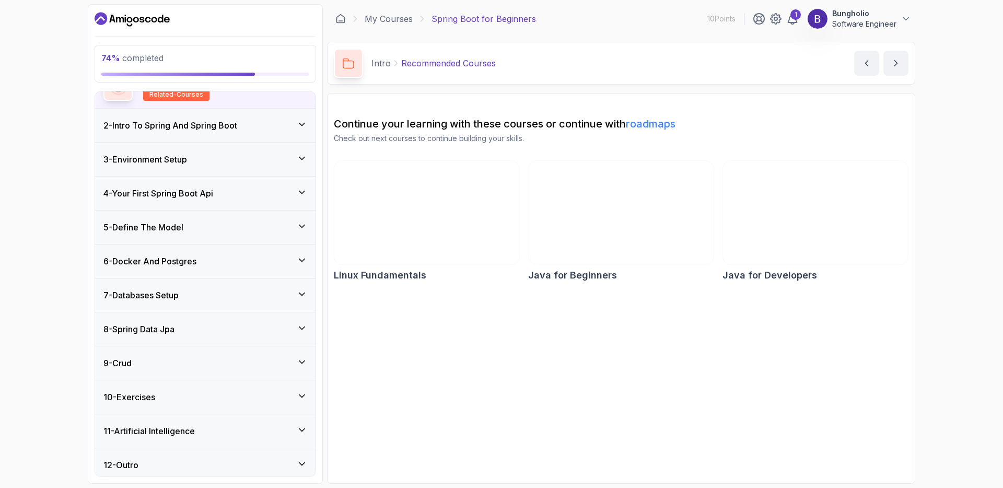
scroll to position [110, 0]
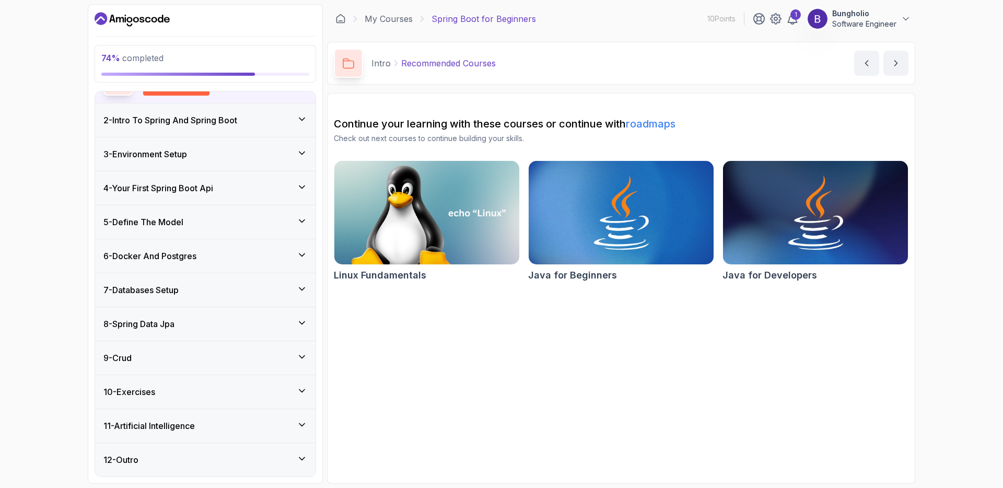
click at [170, 390] on div "10 - Exercises" at bounding box center [205, 392] width 204 height 13
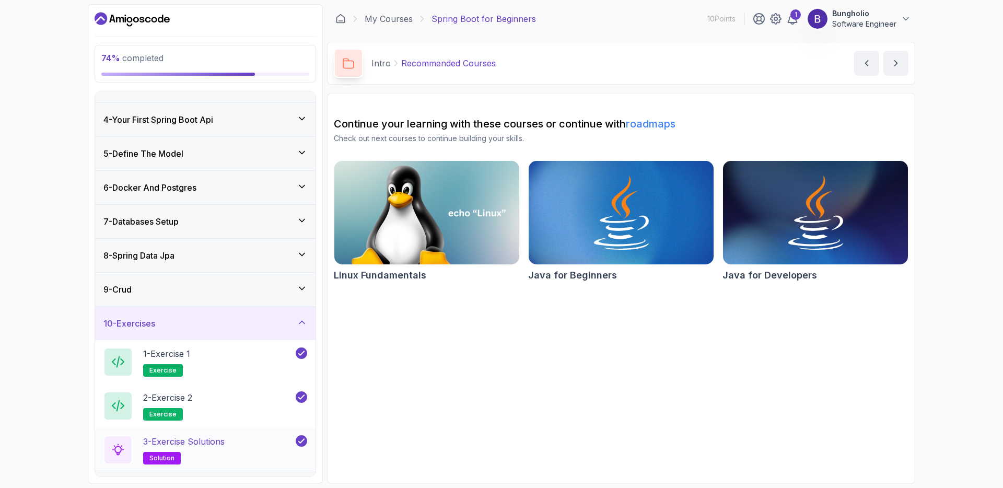
scroll to position [154, 0]
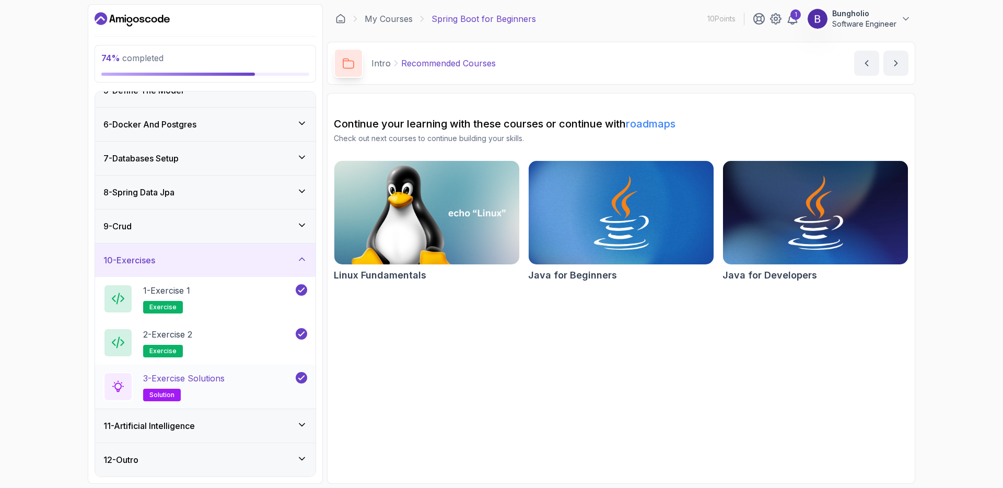
click at [192, 377] on p "3 - Exercise Solutions" at bounding box center [184, 378] width 82 height 13
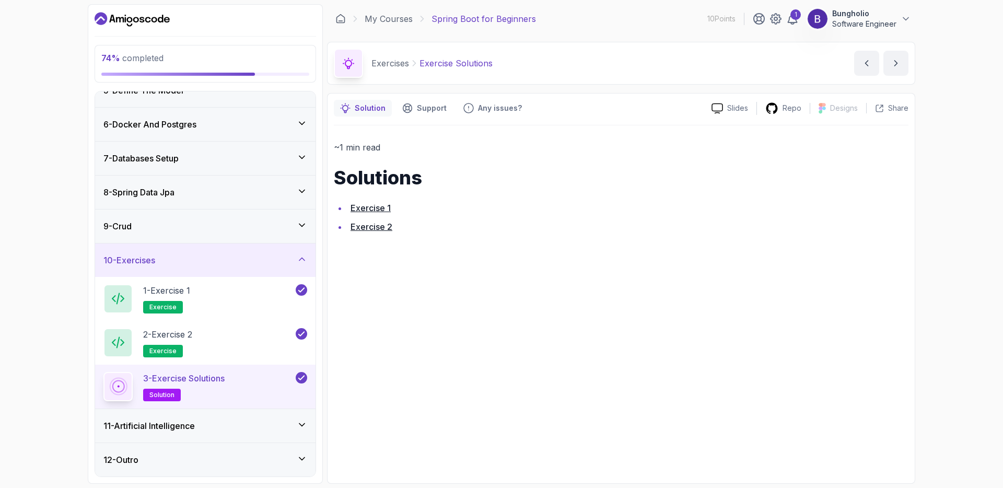
click at [380, 228] on link "Exercise 2" at bounding box center [372, 227] width 42 height 10
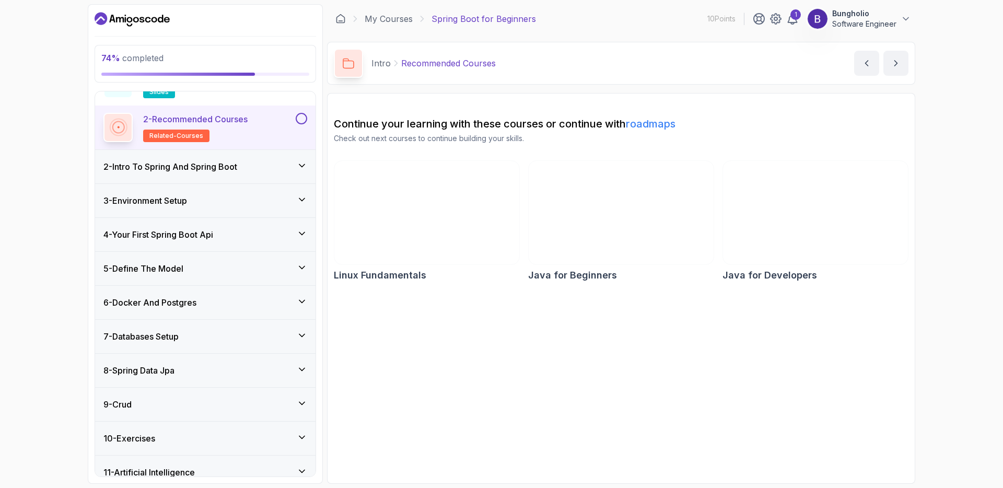
scroll to position [110, 0]
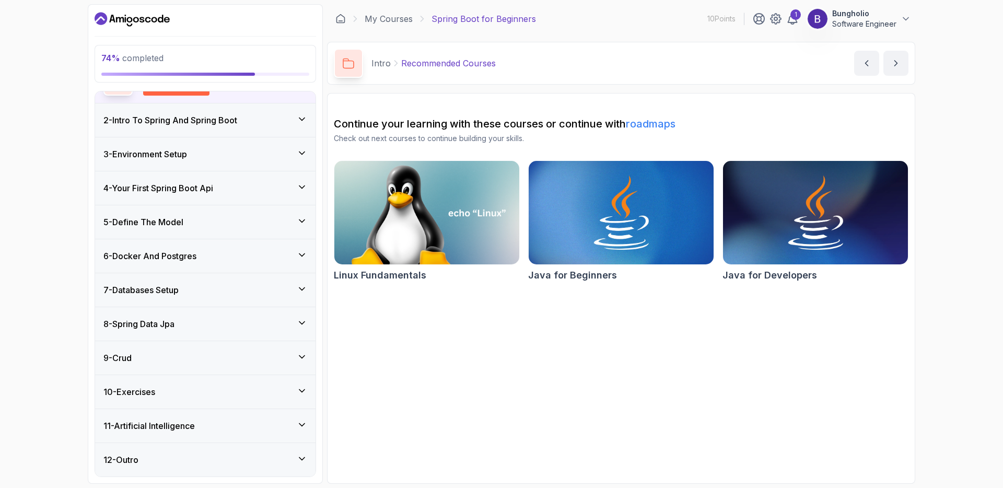
click at [146, 390] on h3 "10 - Exercises" at bounding box center [129, 392] width 52 height 13
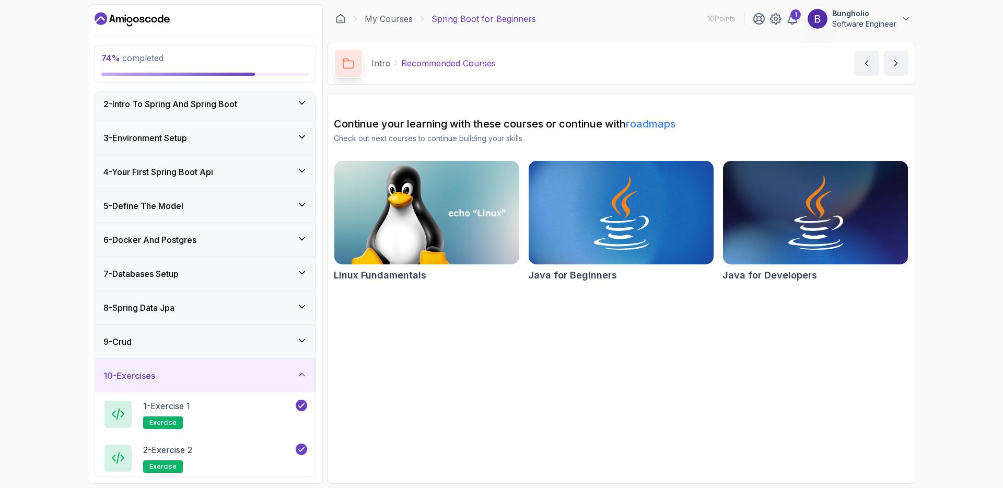
scroll to position [154, 0]
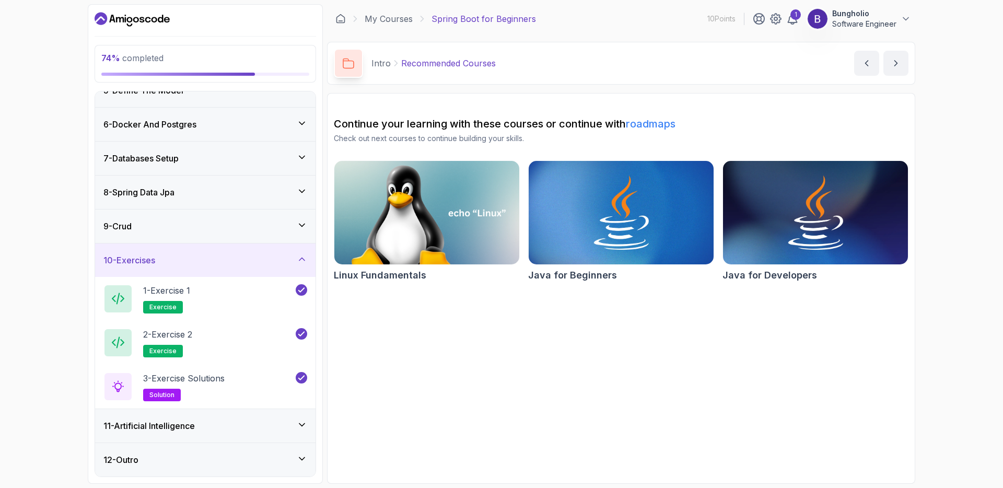
click at [181, 420] on h3 "11 - Artificial Intelligence" at bounding box center [148, 426] width 91 height 13
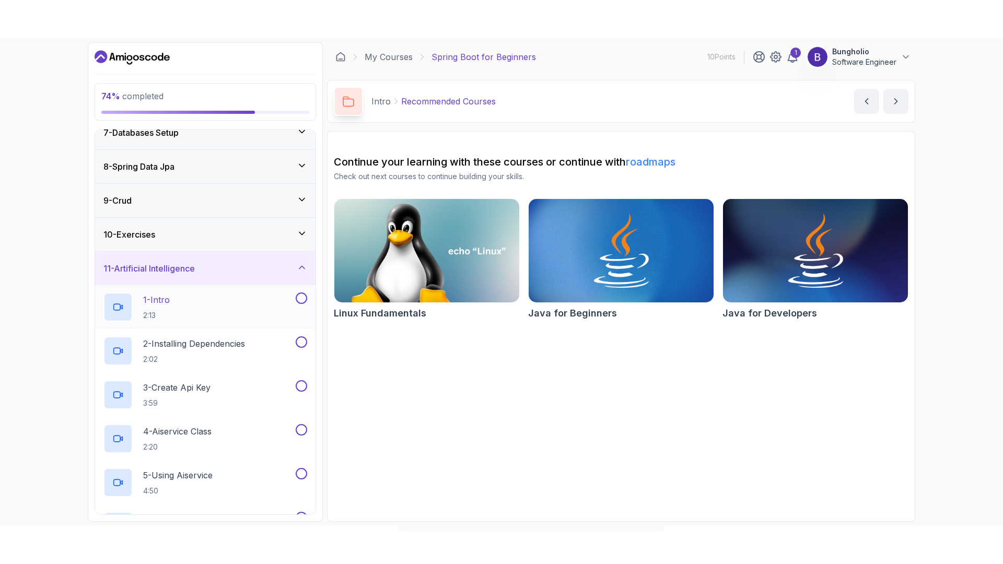
scroll to position [329, 0]
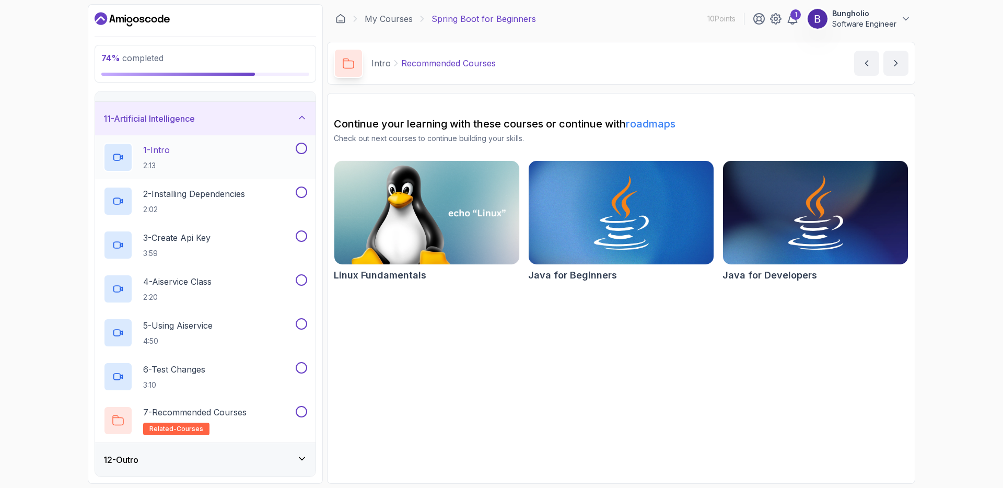
click at [169, 153] on p "1 - Intro" at bounding box center [156, 150] width 27 height 13
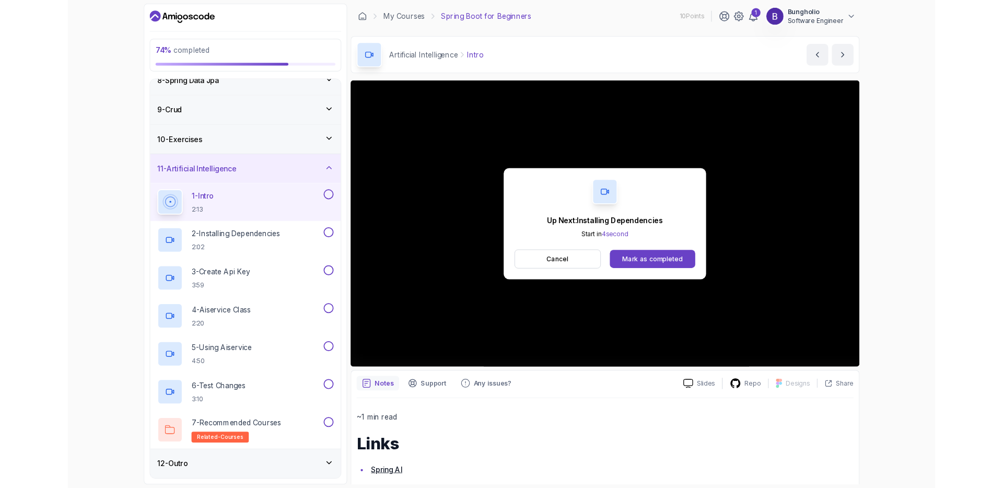
scroll to position [329, 0]
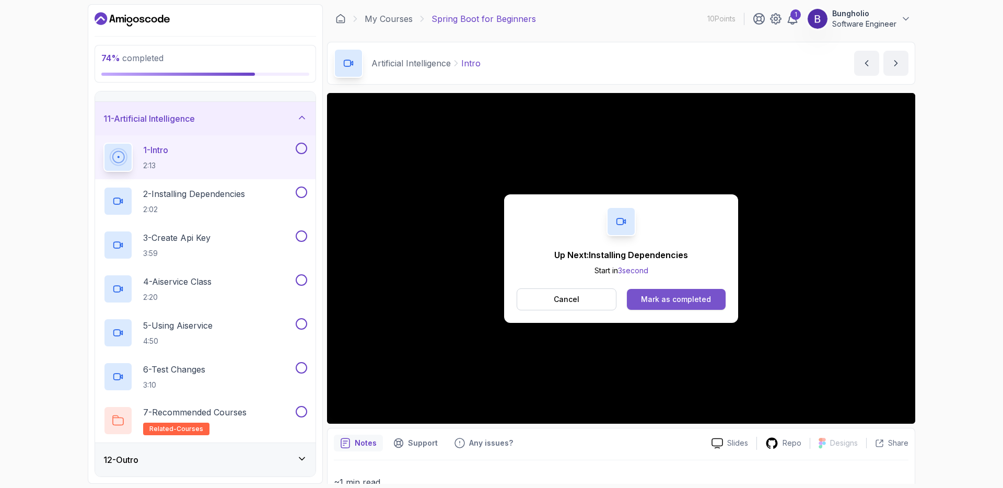
click at [678, 299] on div "Mark as completed" at bounding box center [676, 299] width 70 height 10
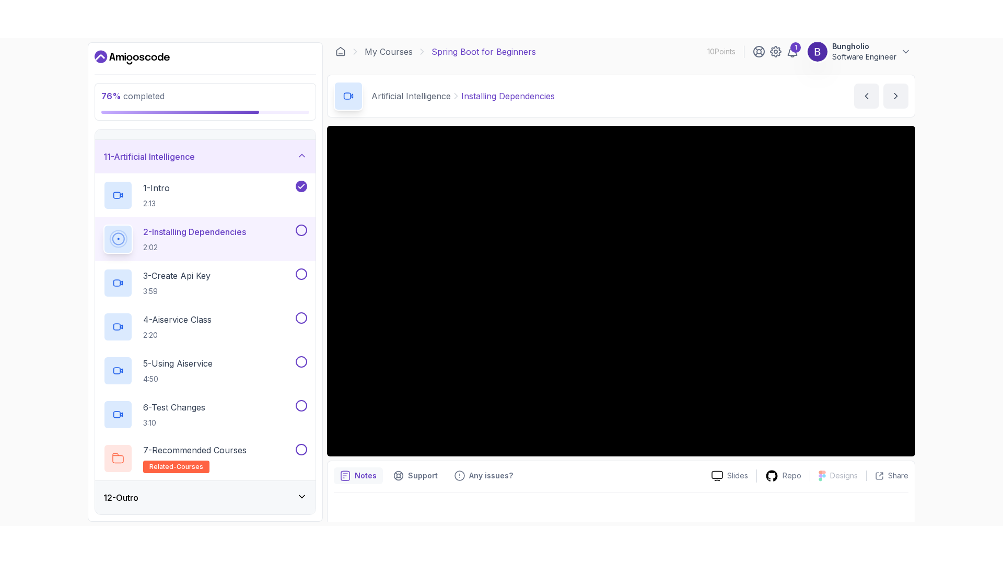
scroll to position [13, 0]
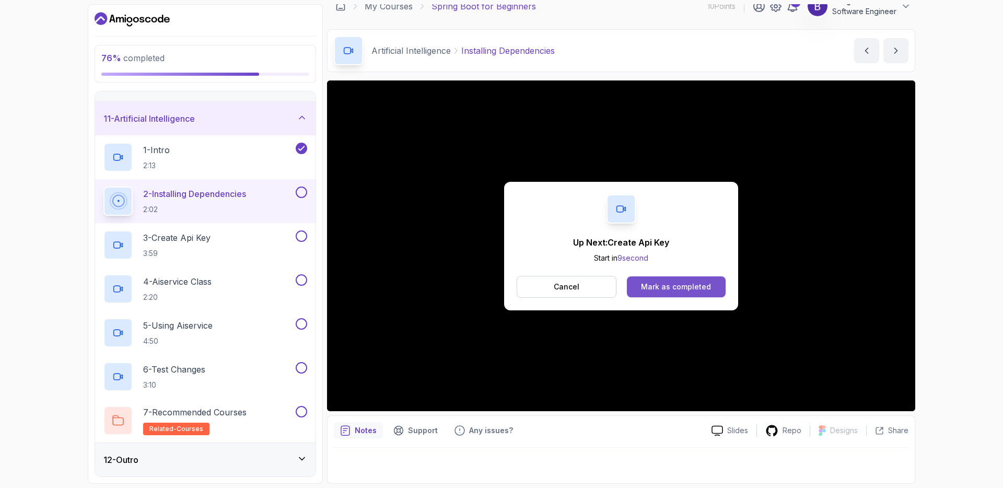
click at [665, 287] on div "Mark as completed" at bounding box center [676, 287] width 70 height 10
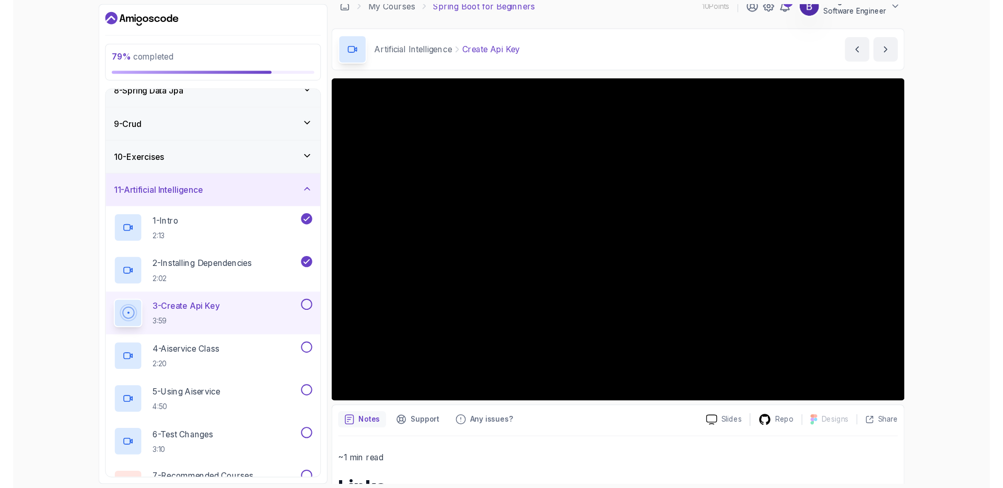
scroll to position [329, 0]
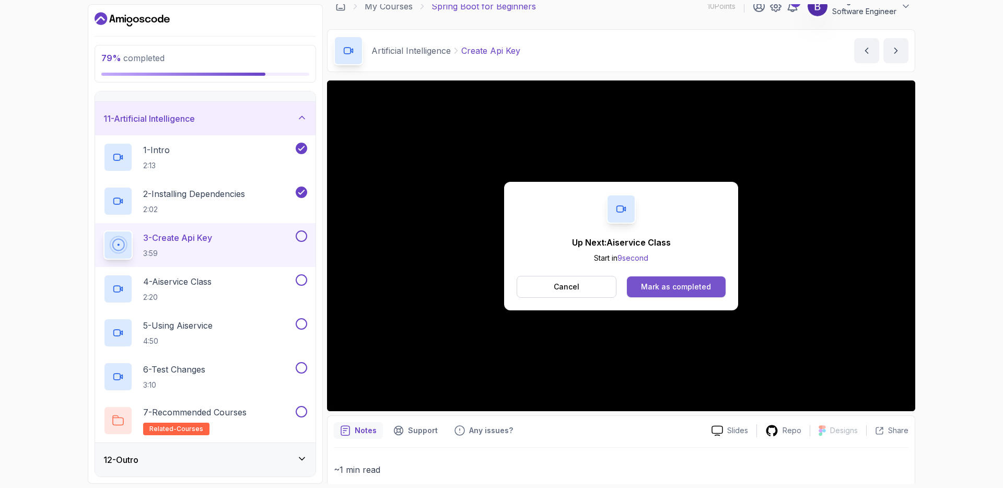
click at [646, 288] on div "Mark as completed" at bounding box center [676, 287] width 70 height 10
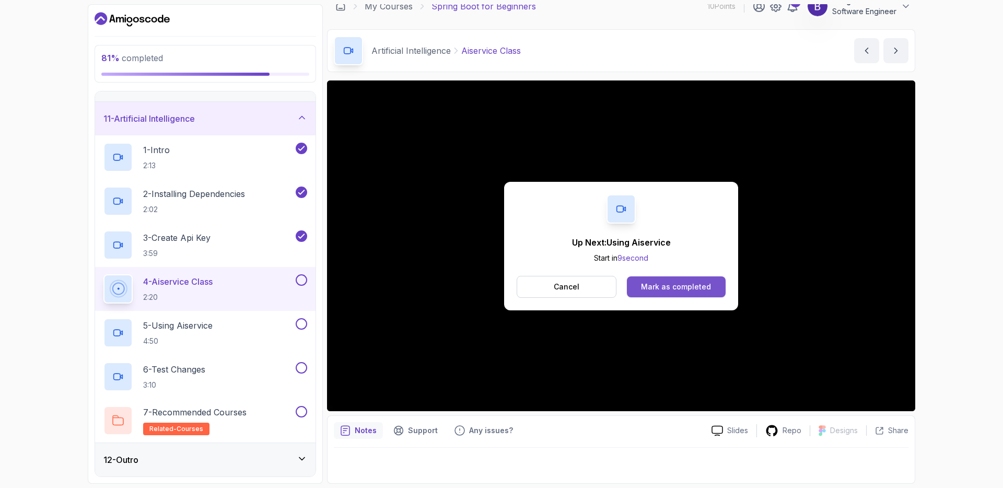
click at [671, 287] on div "Mark as completed" at bounding box center [676, 287] width 70 height 10
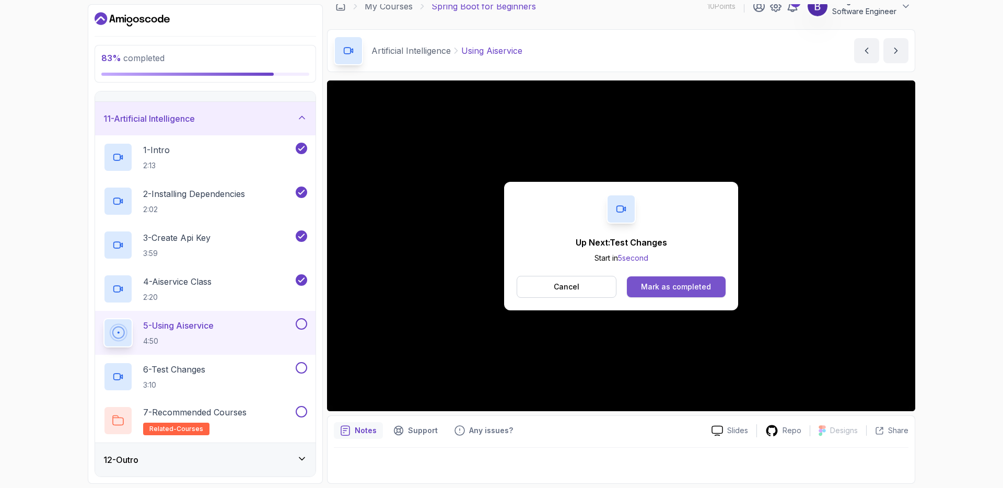
click at [678, 285] on div "Mark as completed" at bounding box center [676, 287] width 70 height 10
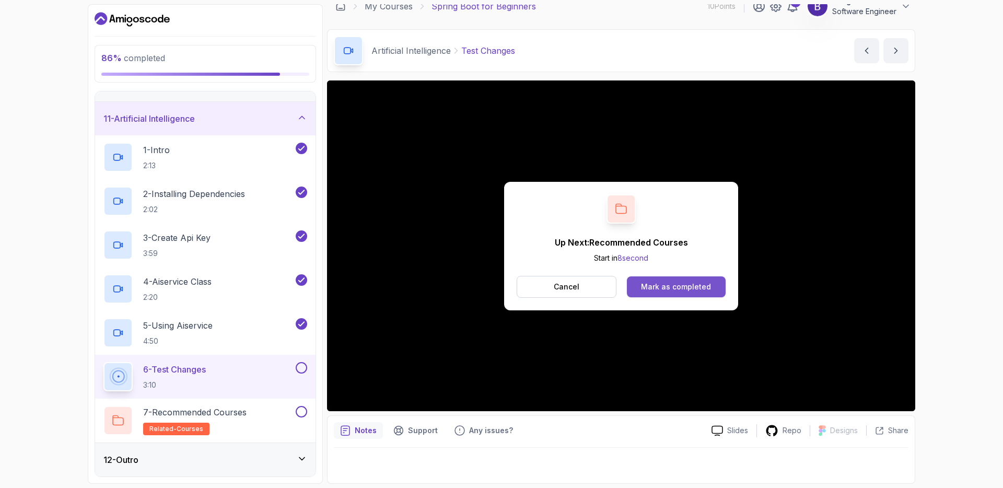
click at [646, 287] on div "Mark as completed" at bounding box center [676, 287] width 70 height 10
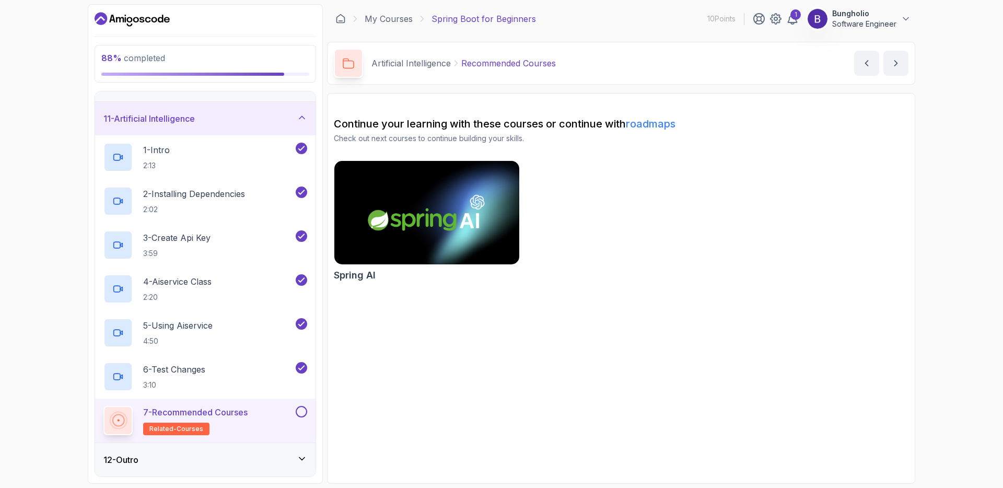
click at [204, 414] on p "7 - Recommended Courses" at bounding box center [195, 412] width 105 height 13
click at [413, 235] on img at bounding box center [427, 212] width 194 height 109
